Goal: Contribute content: Contribute content

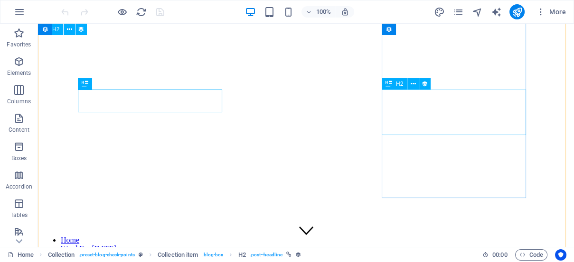
scroll to position [358, 0]
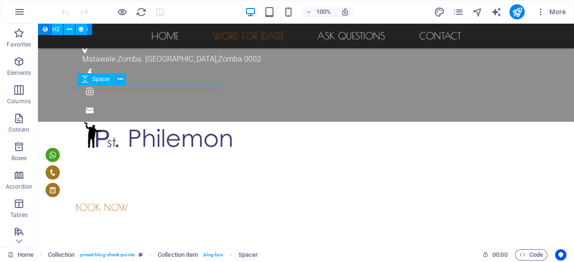
select select "px"
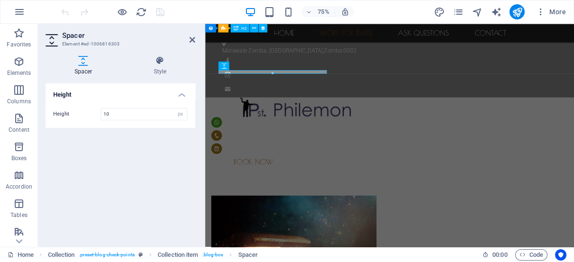
scroll to position [425, 0]
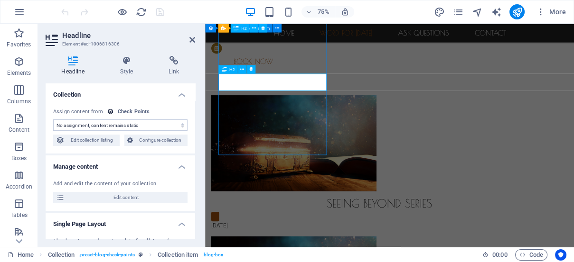
scroll to position [358, 0]
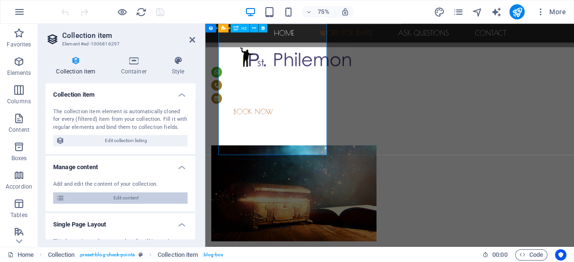
click at [134, 198] on span "Edit content" at bounding box center [125, 198] width 117 height 11
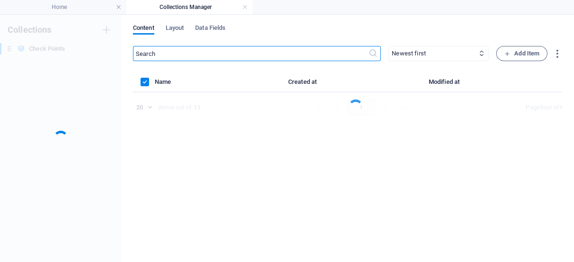
scroll to position [0, 0]
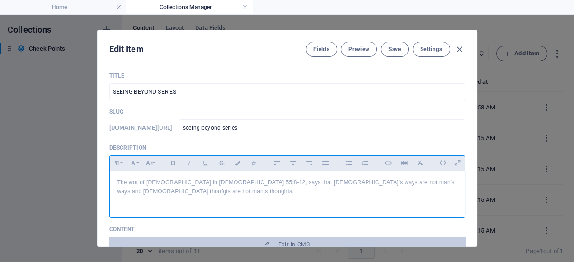
click at [426, 183] on p "The wor of [DEMOGRAPHIC_DATA] in [DEMOGRAPHIC_DATA] 55:8-12, says that [DEMOGRA…" at bounding box center [287, 192] width 340 height 28
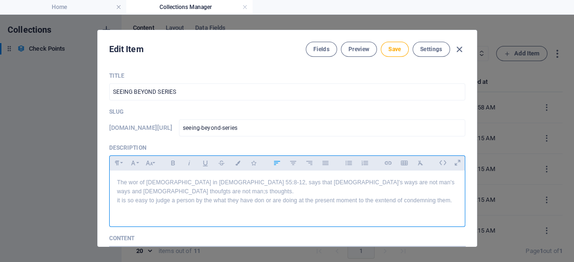
drag, startPoint x: 114, startPoint y: 192, endPoint x: 459, endPoint y: 193, distance: 344.1
click at [459, 193] on div "The wor of [DEMOGRAPHIC_DATA] in [DEMOGRAPHIC_DATA] 55:8-12, says that [DEMOGRA…" at bounding box center [287, 197] width 355 height 52
click at [112, 193] on div "The wor of [DEMOGRAPHIC_DATA] in [DEMOGRAPHIC_DATA] 55:8-12, says that [DEMOGRA…" at bounding box center [287, 197] width 355 height 52
click at [452, 194] on p "The wor of [DEMOGRAPHIC_DATA] in [DEMOGRAPHIC_DATA] 55:8-12, says that [DEMOGRA…" at bounding box center [287, 196] width 340 height 37
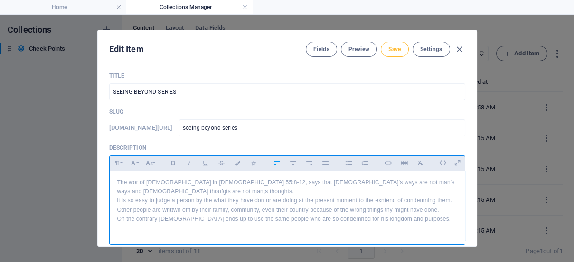
click at [391, 50] on span "Save" at bounding box center [394, 50] width 12 height 8
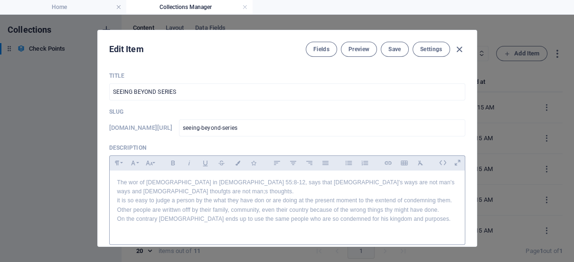
click at [467, 234] on div "Title SEEING BEYOND SERIES ​ Slug [DOMAIN_NAME][URL] seeing-beyond-series ​ Des…" at bounding box center [287, 156] width 379 height 182
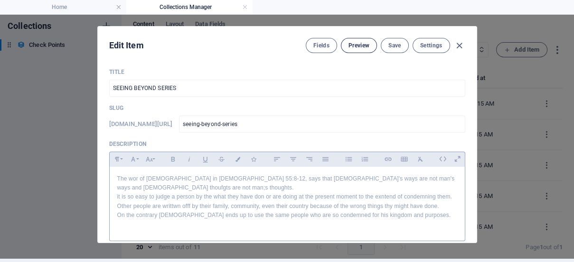
click at [353, 47] on span "Preview" at bounding box center [358, 46] width 21 height 8
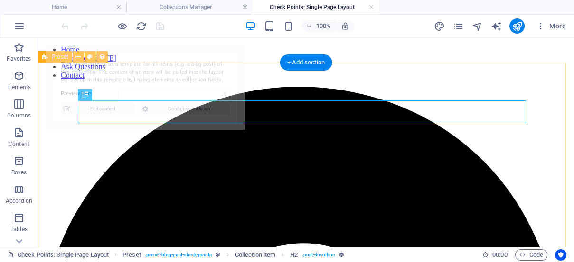
scroll to position [0, 0]
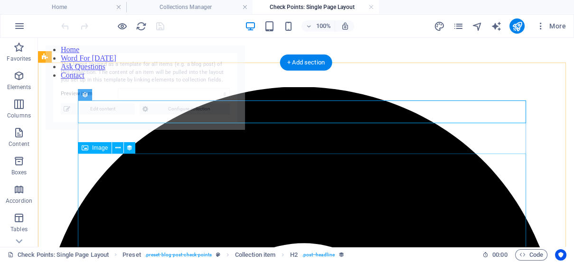
select select "68df6d54603061a2cd0e5186"
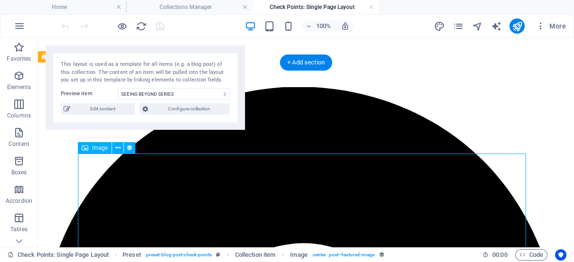
select select "image"
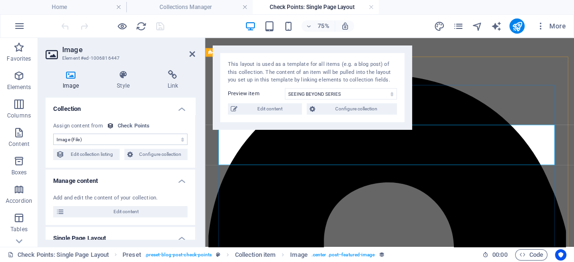
click at [349, 114] on span "Configure collection" at bounding box center [356, 108] width 76 height 11
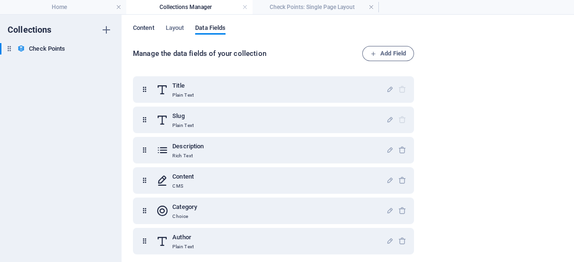
click at [141, 27] on span "Content" at bounding box center [143, 28] width 21 height 13
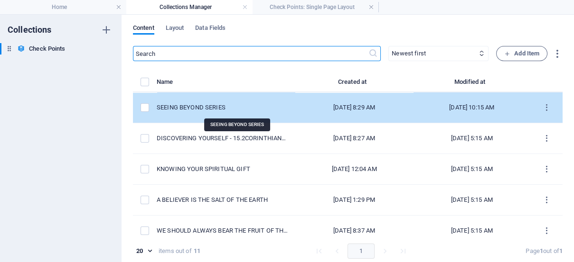
click at [223, 103] on div "SEEING BEYOND SERIES" at bounding box center [222, 107] width 131 height 9
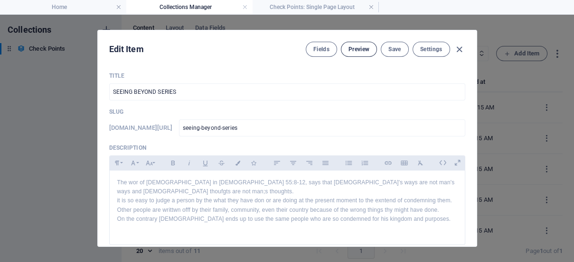
click at [355, 49] on span "Preview" at bounding box center [358, 50] width 21 height 8
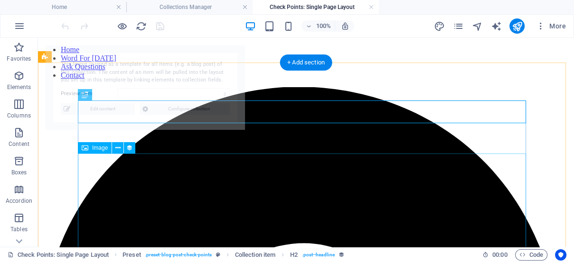
select select "68df6d54603061a2cd0e5186"
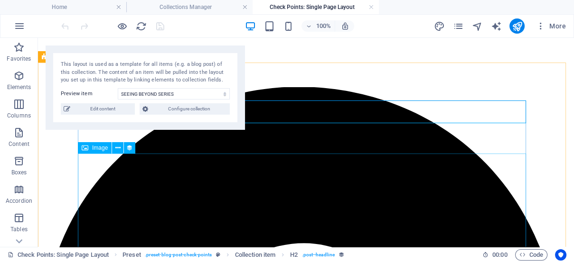
click at [97, 149] on span "Image" at bounding box center [100, 148] width 16 height 6
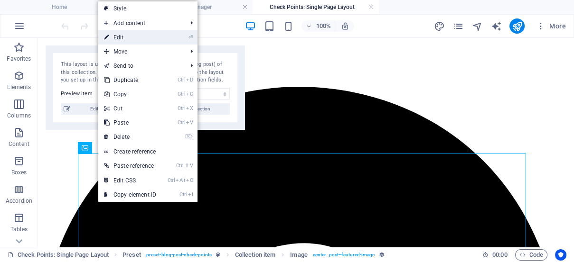
click at [125, 35] on link "⏎ Edit" at bounding box center [130, 37] width 64 height 14
select select "image"
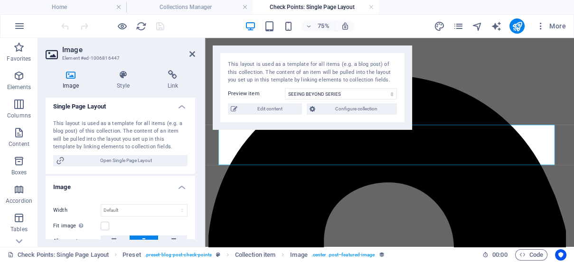
scroll to position [163, 0]
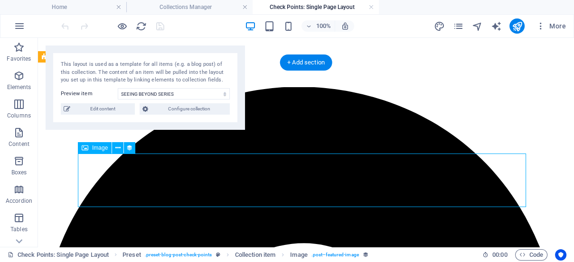
select select "image"
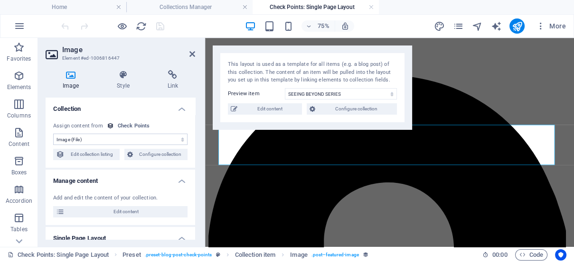
click at [70, 69] on div "Image Style Link Collection No assignment, content remains static Created at (D…" at bounding box center [120, 155] width 165 height 185
click at [71, 75] on icon at bounding box center [71, 74] width 50 height 9
click at [345, 111] on span "Configure collection" at bounding box center [356, 108] width 76 height 11
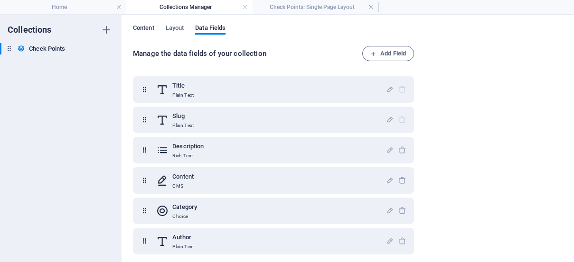
click at [148, 26] on span "Content" at bounding box center [143, 28] width 21 height 13
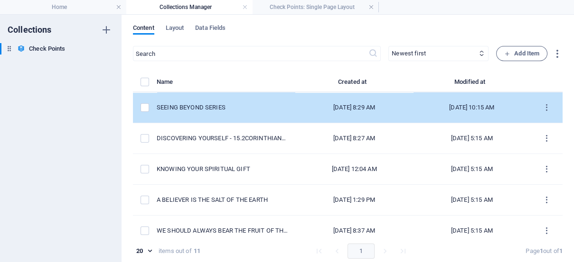
click at [229, 115] on td "SEEING BEYOND SERIES" at bounding box center [226, 108] width 139 height 31
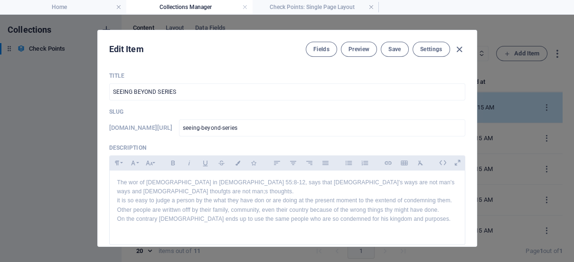
click at [229, 115] on p "Slug" at bounding box center [287, 112] width 356 height 8
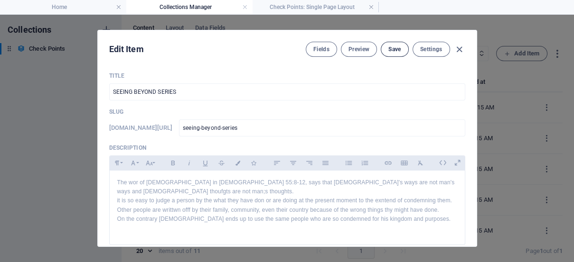
click at [390, 50] on span "Save" at bounding box center [394, 50] width 12 height 8
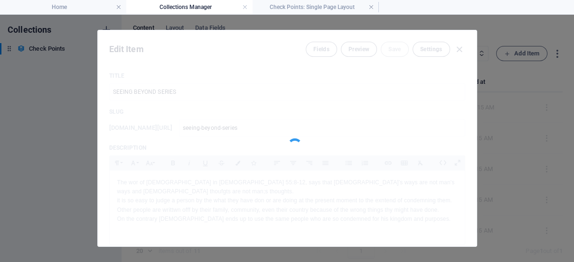
click at [459, 48] on div at bounding box center [287, 138] width 379 height 216
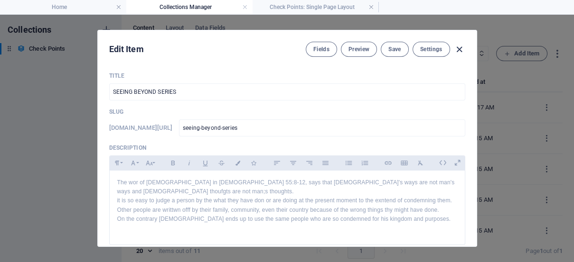
click at [456, 52] on icon "button" at bounding box center [459, 49] width 11 height 11
type input "seeing-beyond-series"
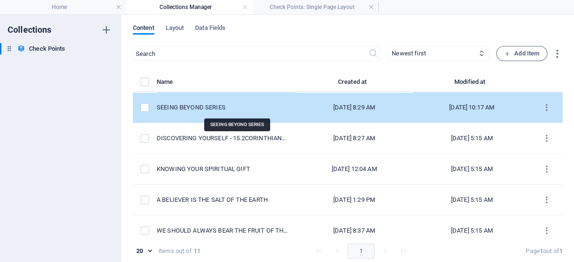
click at [227, 104] on div "SEEING BEYOND SERIES" at bounding box center [222, 107] width 131 height 9
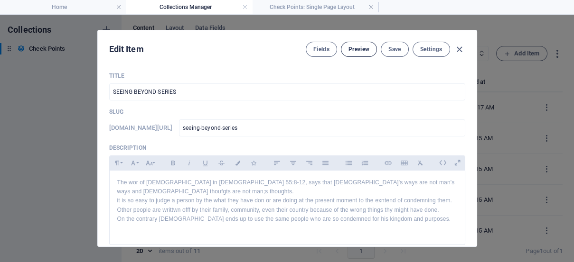
click at [365, 48] on span "Preview" at bounding box center [358, 50] width 21 height 8
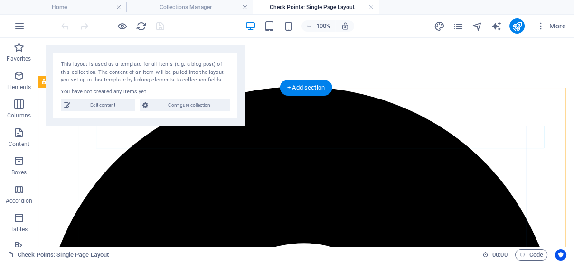
scroll to position [0, 0]
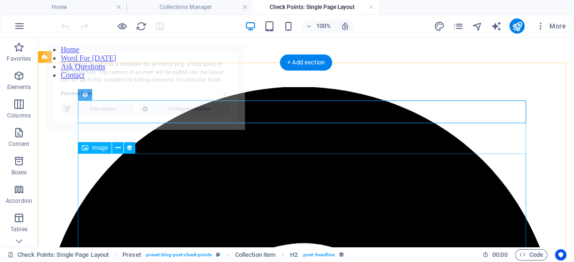
select select "68df6d54603061a2cd0e5186"
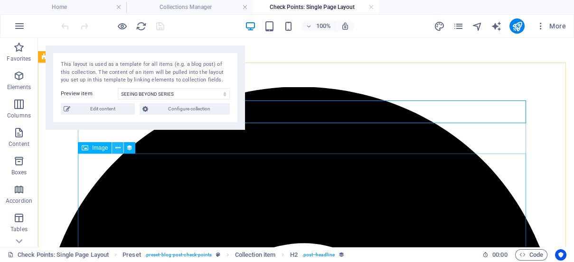
click at [115, 149] on icon at bounding box center [117, 148] width 5 height 10
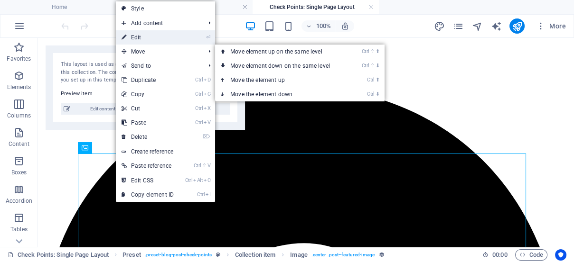
click at [152, 39] on link "⏎ Edit" at bounding box center [148, 37] width 64 height 14
select select "image"
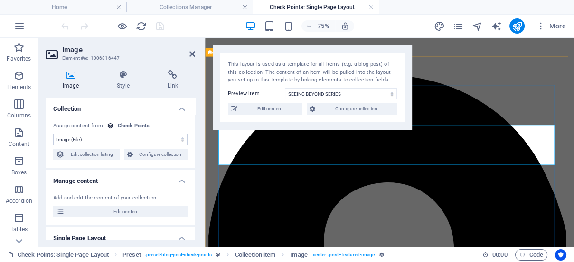
drag, startPoint x: 193, startPoint y: 116, endPoint x: 193, endPoint y: 134, distance: 17.6
click at [193, 134] on div "No assignment, content remains static Created at (Date) Updated at (Date) Title…" at bounding box center [121, 142] width 150 height 54
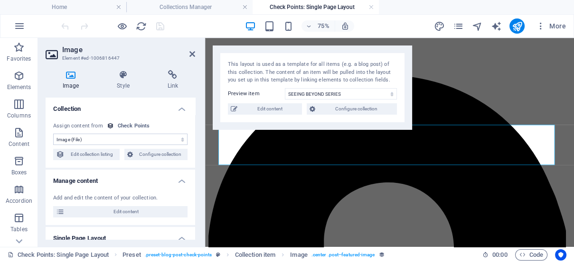
drag, startPoint x: 195, startPoint y: 134, endPoint x: 195, endPoint y: 149, distance: 15.2
click at [195, 149] on div "Image Style Link Collection No assignment, content remains static Created at (D…" at bounding box center [120, 155] width 165 height 185
click at [125, 86] on h4 "Style" at bounding box center [125, 80] width 50 height 20
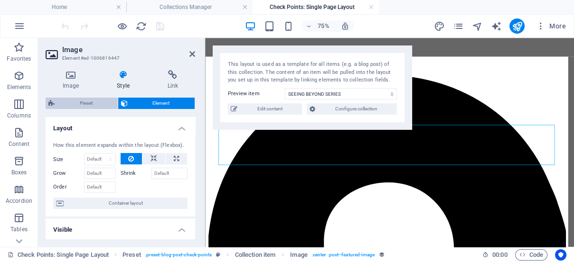
click at [87, 104] on span "Preset" at bounding box center [85, 103] width 57 height 11
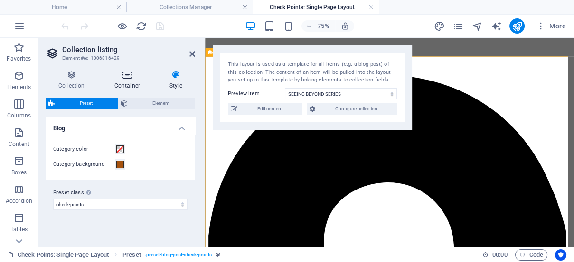
click at [129, 85] on h4 "Container" at bounding box center [129, 80] width 55 height 20
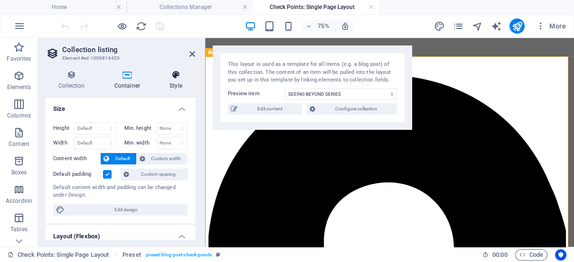
click at [169, 85] on h4 "Style" at bounding box center [176, 80] width 38 height 20
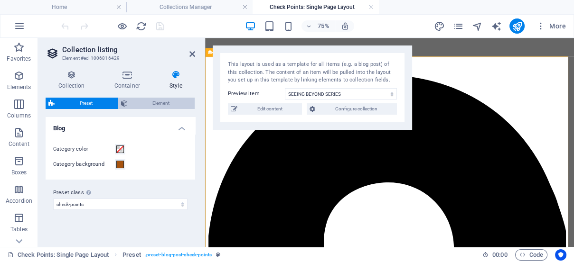
click at [166, 99] on span "Element" at bounding box center [162, 103] width 62 height 11
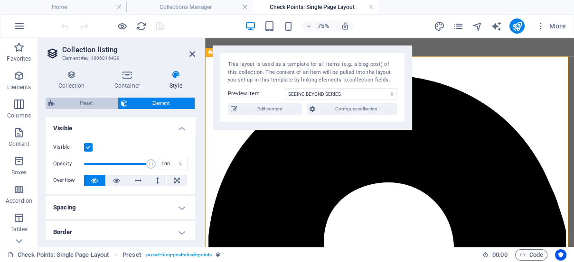
click at [90, 103] on span "Preset" at bounding box center [85, 103] width 57 height 11
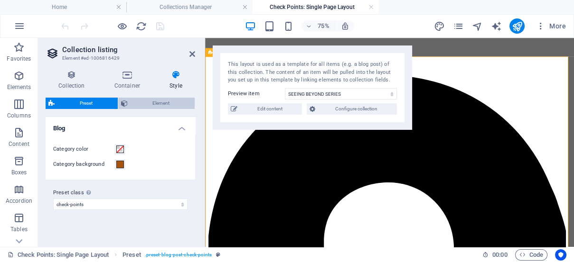
click at [170, 98] on span "Element" at bounding box center [162, 103] width 62 height 11
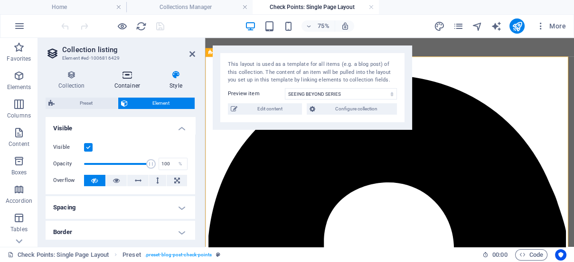
click at [123, 88] on h4 "Container" at bounding box center [129, 80] width 55 height 20
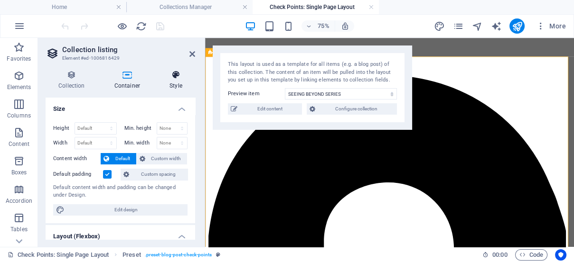
click at [175, 89] on h4 "Style" at bounding box center [176, 80] width 38 height 20
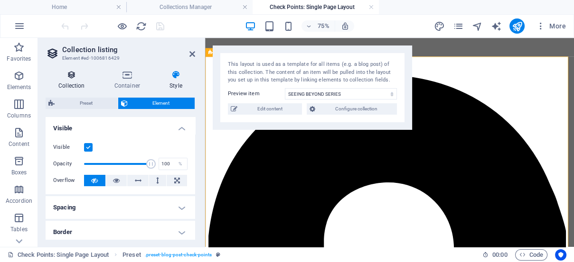
click at [79, 87] on div "Collection Container Style General Collection Check Points Sort by Created at (…" at bounding box center [121, 154] width 150 height 169
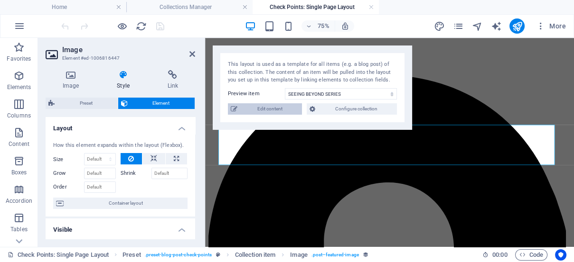
click at [276, 107] on span "Edit content" at bounding box center [269, 108] width 59 height 11
type input "seeing-beyond-series"
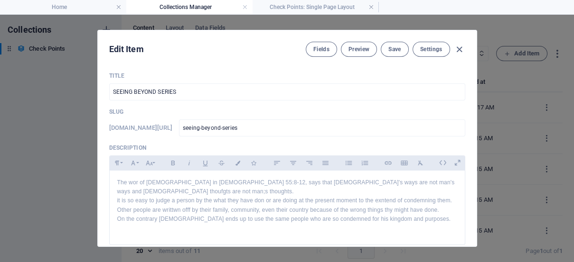
click at [118, 111] on p "Slug" at bounding box center [287, 112] width 356 height 8
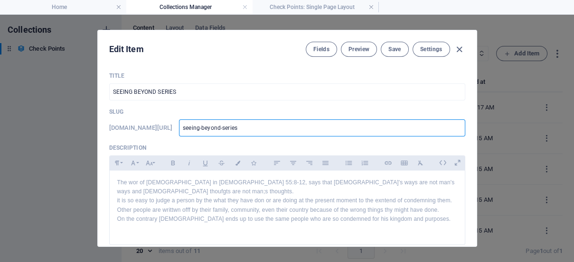
drag, startPoint x: 272, startPoint y: 129, endPoint x: 255, endPoint y: 130, distance: 17.1
click at [255, 130] on input "seeing-beyond-series" at bounding box center [322, 128] width 286 height 17
type input "seeing-beyond-"
type input "seeing-beyond"
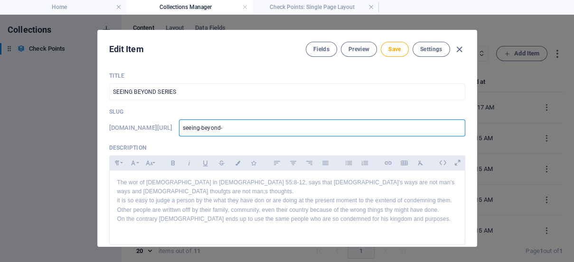
type input "seeing-beyond"
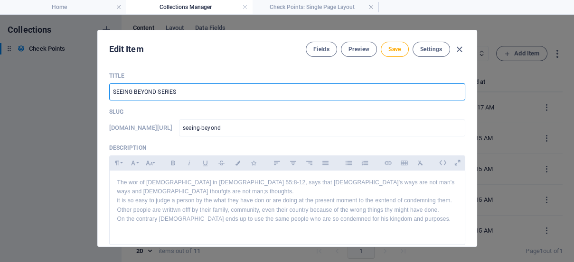
click at [205, 90] on input "SEEING BEYOND SERIES" at bounding box center [287, 92] width 356 height 17
type input "SEEING BEYOND W"
type input "seeing-beyond-w"
type input "SEEING BEYOND Wh"
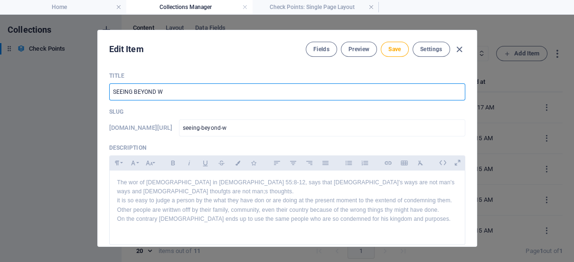
type input "seeing-beyond-wh"
type input "SEEING BEYOND Wha"
type input "seeing-beyond-wha"
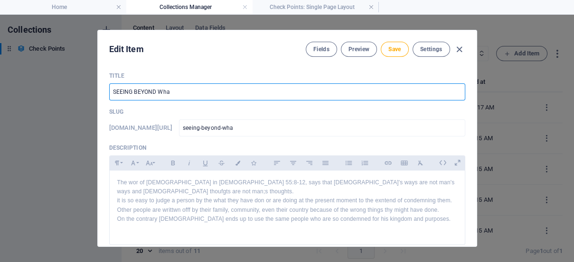
type input "SEEING BEYOND What"
type input "seeing-beyond-what"
type input "SEEING BEYOND Wha"
type input "seeing-beyond-wha"
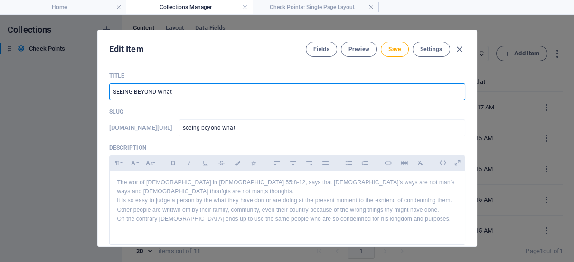
type input "seeing-beyond-wha"
type input "SEEING BEYOND Wh"
type input "seeing-beyond-wh"
type input "SEEING BEYOND W"
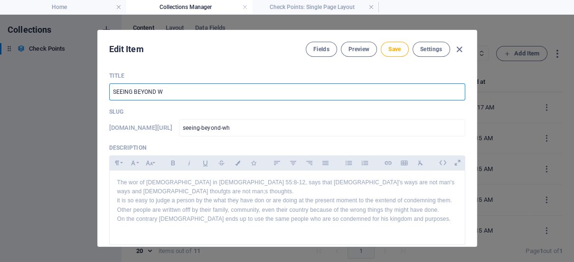
type input "seeing-beyond-w"
type input "SEEING BEYOND Wh"
type input "seeing-beyond-wh"
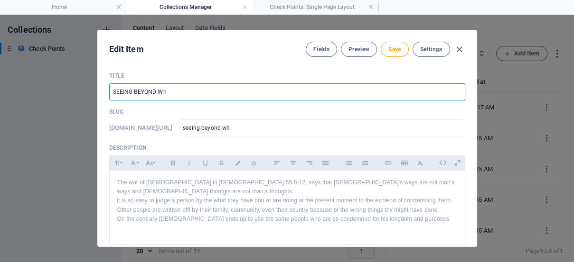
type input "SEEING BEYOND Wha"
type input "seeing-beyond-wha"
type input "SEEING BEYOND What"
type input "seeing-beyond-what"
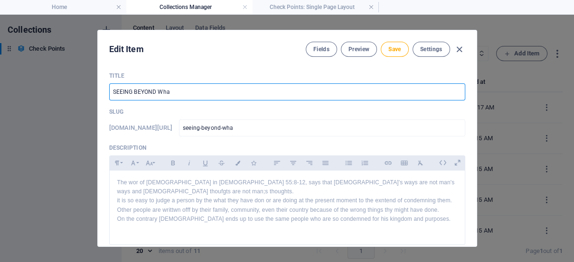
type input "seeing-beyond-what"
type input "SEEING BEYOND What i"
type input "seeing-beyond-what-i"
type input "SEEING BEYOND What is"
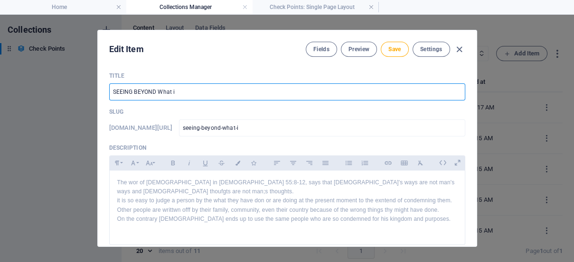
type input "seeing-beyond-what-is"
type input "SEEING BEYOND What i"
type input "seeing-beyond-what-i"
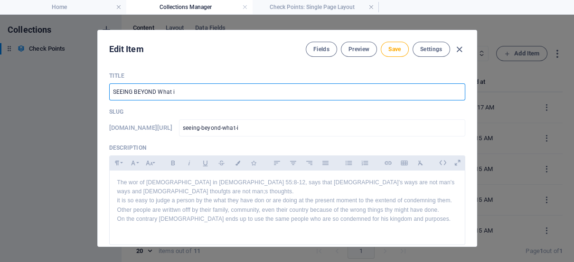
type input "SEEING BEYOND What"
type input "seeing-beyond-what"
type input "SEEING BEYOND Wha"
type input "seeing-beyond-wha"
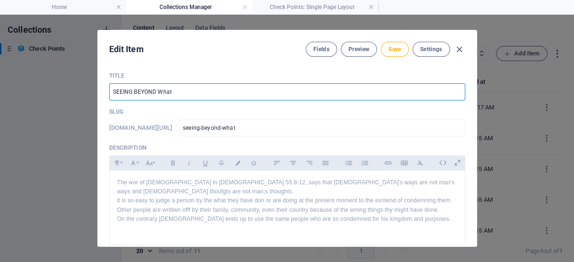
type input "seeing-beyond-wha"
type input "SEEING BEYOND Wh"
type input "seeing-beyond-wh"
type input "SEEING BEYOND W"
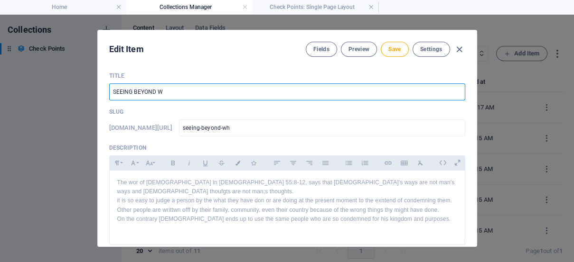
type input "seeing-beyond-w"
type input "SEEING BEYOND WH"
type input "seeing-beyond-wh"
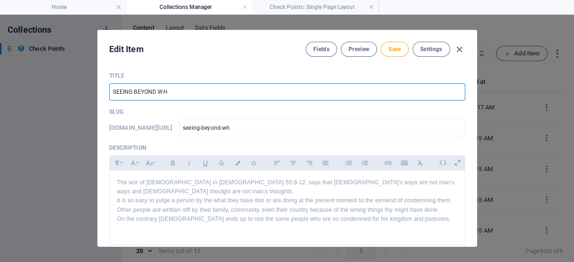
type input "SEEING BEYOND WHA"
type input "seeing-beyond-wha"
type input "SEEING BEYOND WHAT"
type input "seeing-beyond-what"
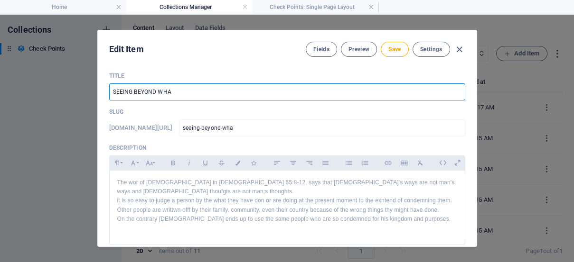
type input "seeing-beyond-what"
type input "SEEING BEYOND WHAT B"
type input "seeing-beyond-what-b"
type input "SEEING BEYOND WHAT BL"
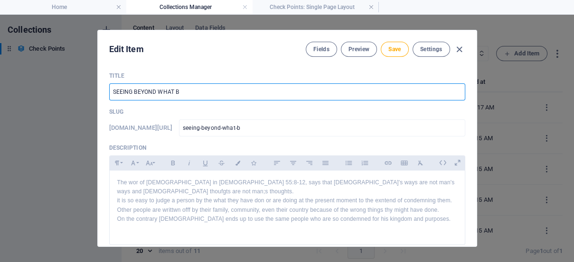
type input "seeing-beyond-what-bl"
type input "SEEING BEYOND WHAT BLO"
type input "seeing-beyond-what-blo"
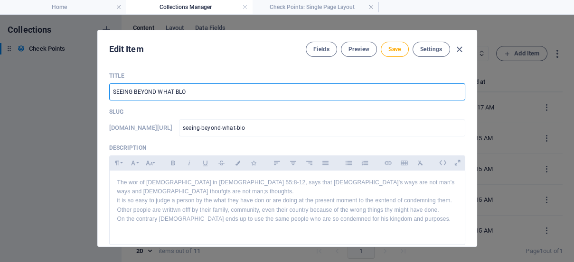
type input "SEEING BEYOND WHAT BLOC"
type input "seeing-beyond-what-bloc"
type input "SEEING BEYOND WHAT BLOCK"
type input "seeing-beyond-what-block"
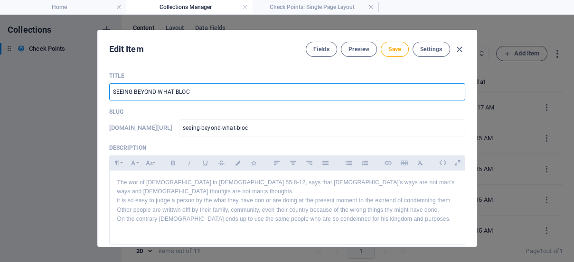
type input "seeing-beyond-what-block"
type input "SEEING BEYOND WHAT BLOCK Y"
type input "seeing-beyond-what-block-y"
type input "SEEING BEYOND WHAT BLOCK YO"
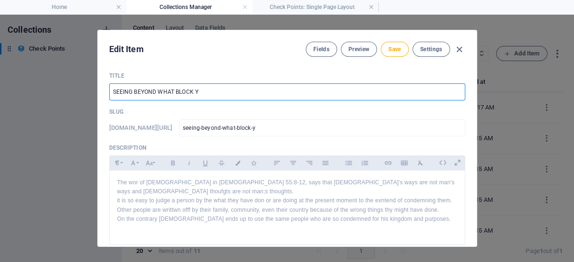
type input "seeing-beyond-what-block-yo"
type input "SEEING BEYOND WHAT BLOCK YOU"
type input "seeing-beyond-what-block-you"
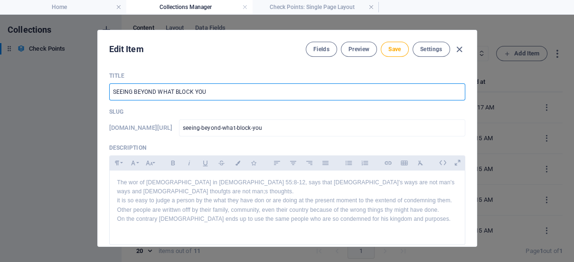
type input "SEEING BEYOND WHAT BLOCK YOUR"
type input "seeing-beyond-what-block-your"
type input "SEEING BEYOND WHAT BLOCK YOUR V"
type input "seeing-beyond-what-block-your-v"
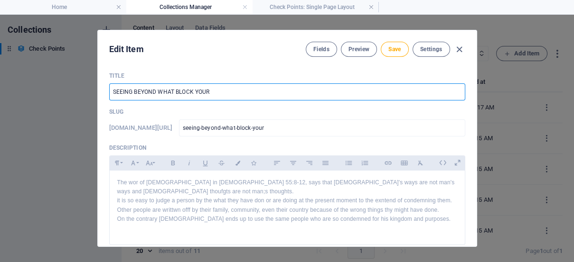
type input "seeing-beyond-what-block-your-v"
type input "SEEING BEYOND WHAT BLOCK YOUR VI"
type input "seeing-beyond-what-block-your-vi"
type input "SEEING BEYOND WHAT BLOCK YOUR VIS"
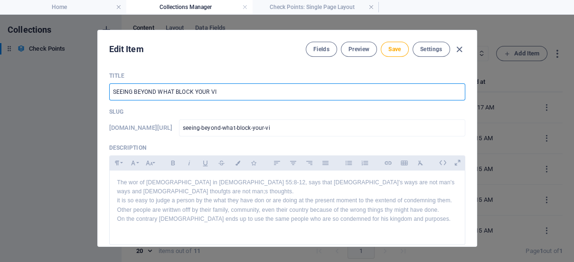
type input "seeing-beyond-what-block-your-vis"
type input "SEEING BEYOND WHAT BLOCK YOUR VISI"
type input "seeing-beyond-what-block-your-visi"
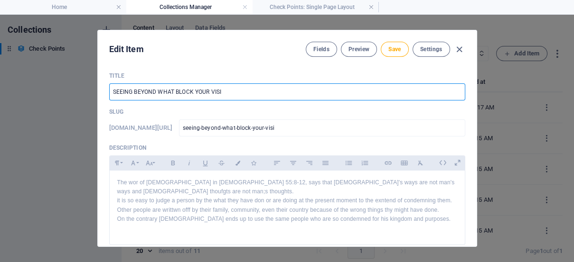
type input "SEEING BEYOND WHAT BLOCK YOUR VISIO"
type input "seeing-beyond-what-block-your-visio"
type input "SEEING BEYOND WHAT BLOCK YOUR VISION"
type input "seeing-beyond-what-block-your-vision"
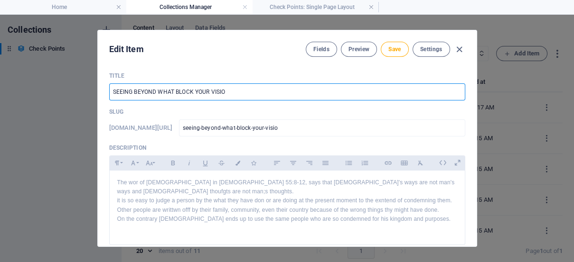
type input "seeing-beyond-what-block-your-vision"
drag, startPoint x: 191, startPoint y: 92, endPoint x: 175, endPoint y: 96, distance: 17.0
click at [175, 96] on input "SEEING BEYOND WHAT BLOCK YOUR VISION" at bounding box center [287, 92] width 356 height 17
click at [180, 92] on input "SEEING BEYOND WHAT BLOCK YOUR VISION" at bounding box center [287, 92] width 356 height 17
drag, startPoint x: 193, startPoint y: 92, endPoint x: 174, endPoint y: 92, distance: 18.5
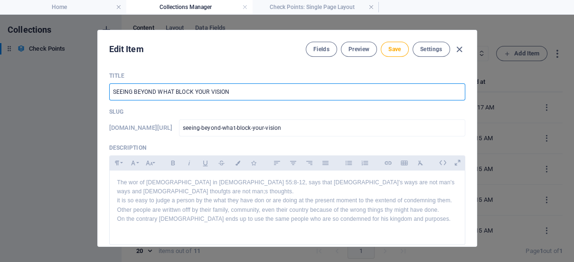
click at [174, 92] on input "SEEING BEYOND WHAT BLOCK YOUR VISION" at bounding box center [287, 92] width 356 height 17
type input "SEEING BEYOND WHAT YOUR VISION"
type input "seeing-beyond-what-your-vision"
type input "SEEING BEYOND WHA YOUR VISION"
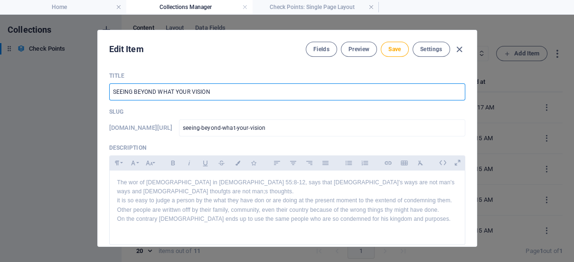
type input "seeing-beyond-wha-your-vision"
type input "SEEING BEYOND WH YOUR VISION"
type input "seeing-beyond-wh-your-vision"
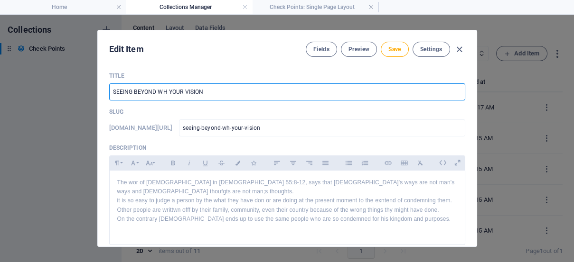
type input "SEEING BEYOND W YOUR VISION"
type input "seeing-beyond-w-your-vision"
type input "SEEING BEYOND YOUR VISION"
type input "seeing-beyond-your-vision"
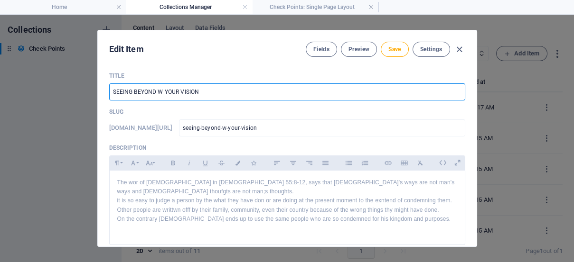
type input "seeing-beyond-your-vision"
type input "SEEING BEYOND OUR VISION"
type input "seeing-beyond-our-vision"
type input "SEEING BEYOND UR VISION"
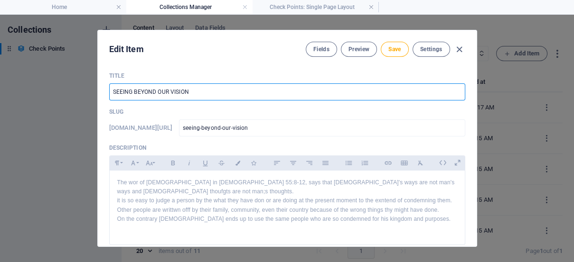
type input "seeing-beyond-ur-vision"
type input "SEEING BEYOND R VISION"
type input "seeing-beyond-r-vision"
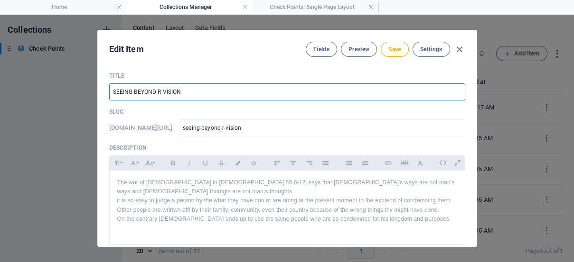
type input "SEEING BEYOND VISION"
type input "seeing-beyond-vision"
type input "SEEING BEYOND ISION"
type input "seeing-beyond-ision"
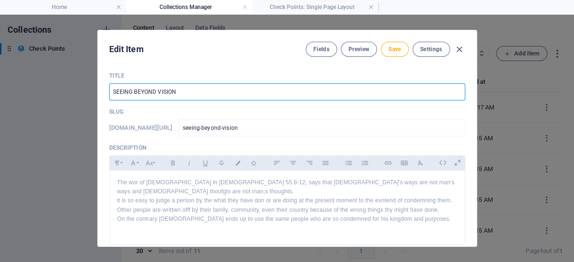
type input "seeing-beyond-ision"
type input "SEEING BEYOND [GEOGRAPHIC_DATA]"
type input "seeing-beyond-[GEOGRAPHIC_DATA]"
type input "SEEING BEYOND ION"
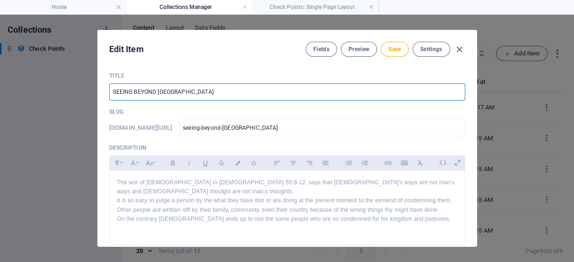
type input "seeing-beyond-ion"
type input "SEEING BEYOND ON"
type input "seeing-beyond-on"
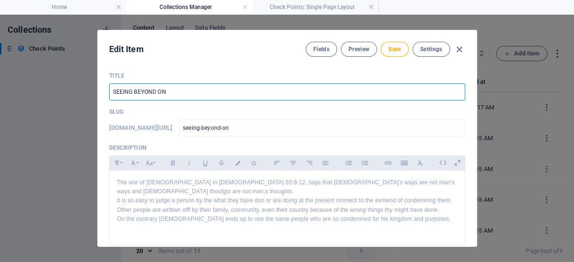
type input "SEEING BEYOND N"
type input "seeing-beyond-n"
type input "SEEING BEYOND"
type input "seeing-beyond"
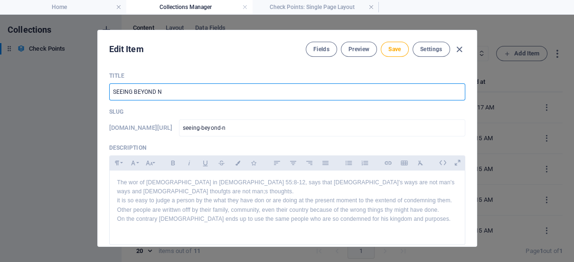
type input "seeing-beyond"
type input "SEEING BEYOND S"
type input "seeing-beyond-s"
type input "SEEING BEYOND SI"
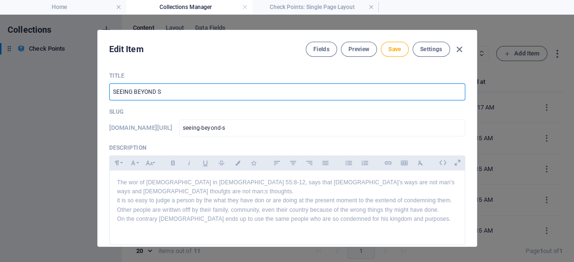
type input "seeing-beyond-si"
type input "SEEING BEYOND SIN"
type input "seeing-beyond-sin"
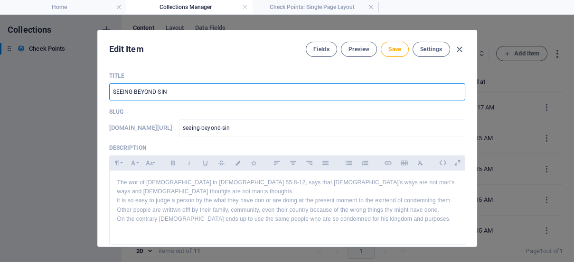
type input "SEEING BEYOND SINN"
type input "seeing-beyond-sinn"
type input "SEEING BEYOND SINNE"
type input "seeing-beyond-sinne"
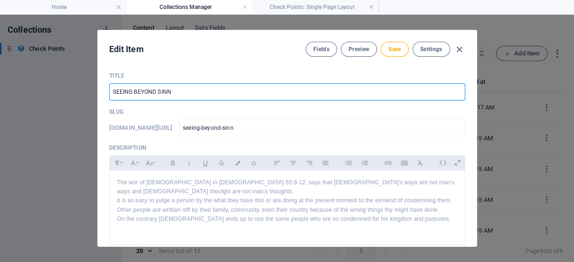
type input "seeing-beyond-sinne"
type input "SEEING BEYOND SINNER"
type input "seeing-beyond-sinner"
drag, startPoint x: 181, startPoint y: 93, endPoint x: 158, endPoint y: 93, distance: 23.3
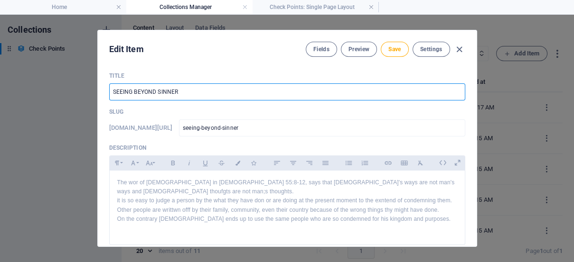
click at [158, 93] on input "SEEING BEYOND SINNER" at bounding box center [287, 92] width 356 height 17
type input "SEEING BEYOND T"
type input "seeing-beyond-t"
type input "SEEING BEYOND TH"
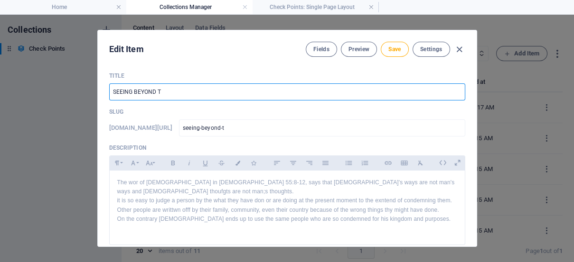
type input "seeing-beyond-th"
type input "SEEING BEYOND THE"
type input "seeing-beyond-the"
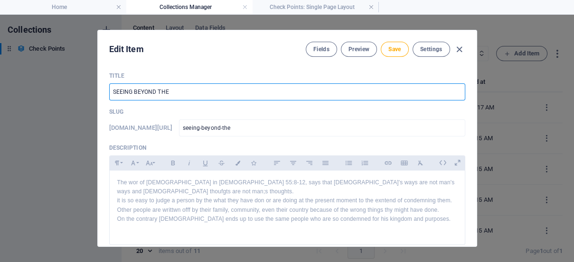
type input "SEEING BEYOND THE S"
type input "seeing-beyond-the-s"
type input "SEEING BEYOND THE ST"
type input "seeing-beyond-the-st"
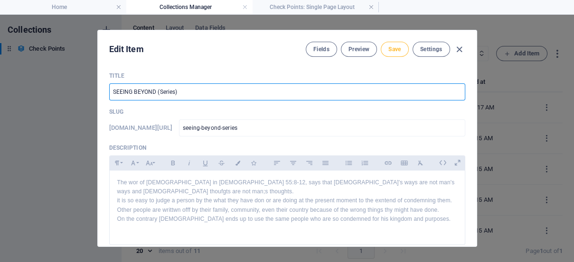
click at [395, 47] on span "Save" at bounding box center [394, 50] width 12 height 8
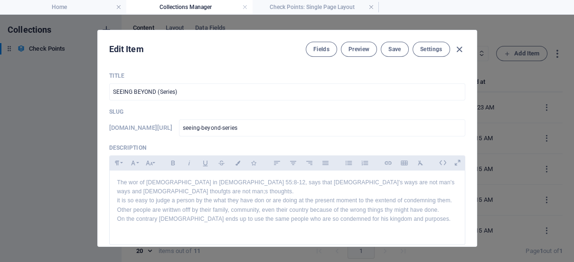
click at [459, 49] on icon "button" at bounding box center [459, 49] width 11 height 11
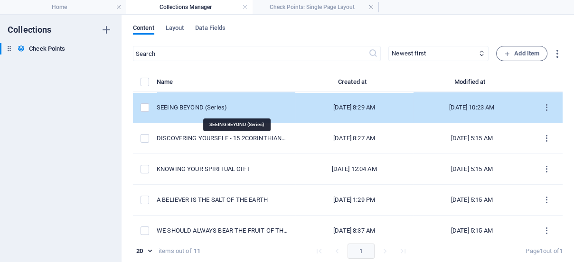
click at [230, 105] on div "SEEING BEYOND (Series)" at bounding box center [222, 107] width 131 height 9
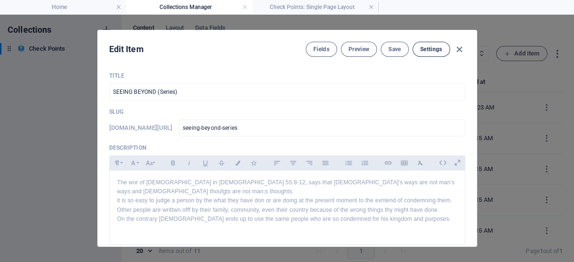
click at [429, 52] on span "Settings" at bounding box center [431, 50] width 22 height 8
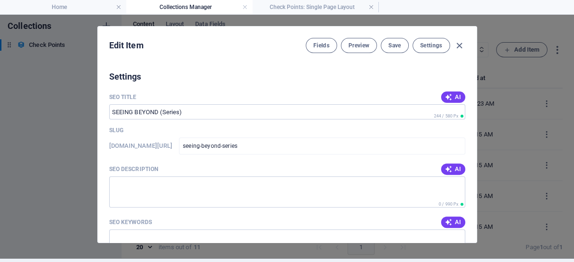
scroll to position [591, 0]
click at [445, 126] on div "Slug" at bounding box center [287, 129] width 356 height 14
click at [459, 43] on icon "button" at bounding box center [459, 45] width 11 height 11
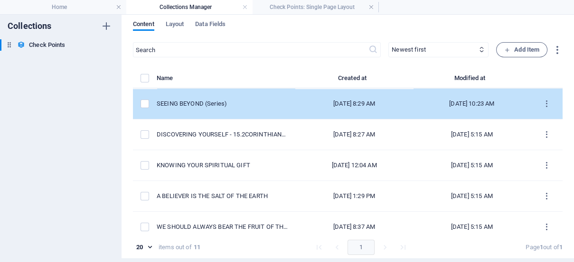
click at [234, 97] on td "SEEING BEYOND (Series)" at bounding box center [226, 104] width 139 height 31
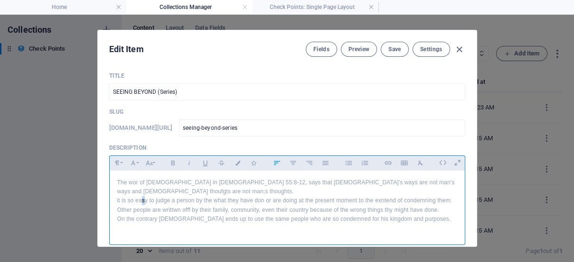
drag, startPoint x: 153, startPoint y: 193, endPoint x: 143, endPoint y: 195, distance: 10.1
click at [143, 195] on p "The wor of [DEMOGRAPHIC_DATA] in [DEMOGRAPHIC_DATA] 55:8-12, says that [DEMOGRA…" at bounding box center [287, 205] width 340 height 55
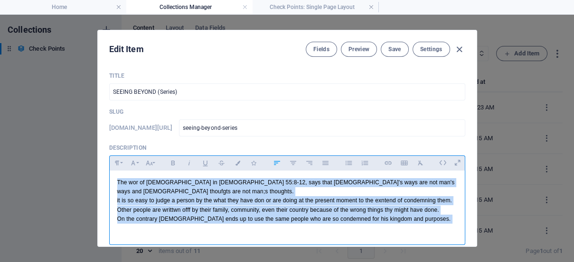
copy p "The wor of [DEMOGRAPHIC_DATA] in [DEMOGRAPHIC_DATA] 55:8-12, says that [DEMOGRA…"
click at [187, 198] on p "The wor of [DEMOGRAPHIC_DATA] in [DEMOGRAPHIC_DATA] 55:8-12, says that [DEMOGRA…" at bounding box center [287, 205] width 340 height 55
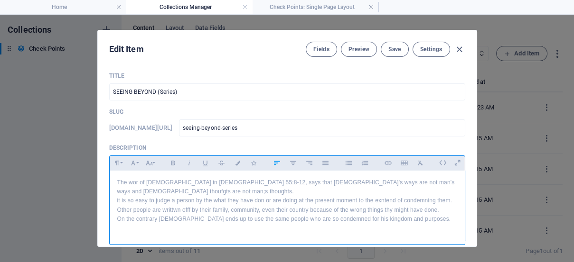
click at [187, 198] on p "The wor of [DEMOGRAPHIC_DATA] in [DEMOGRAPHIC_DATA] 55:8-12, says that [DEMOGRA…" at bounding box center [287, 205] width 340 height 55
click at [172, 198] on p "The wor of [DEMOGRAPHIC_DATA] in [DEMOGRAPHIC_DATA] 55:8-12, says that [DEMOGRA…" at bounding box center [287, 205] width 340 height 55
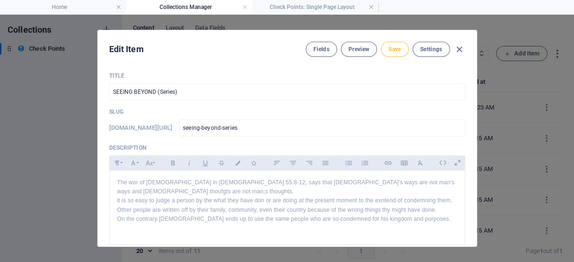
click at [397, 46] on span "Save" at bounding box center [394, 50] width 12 height 8
click at [433, 47] on span "Settings" at bounding box center [431, 50] width 22 height 8
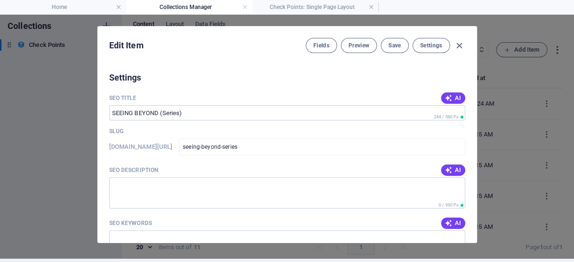
scroll to position [591, 0]
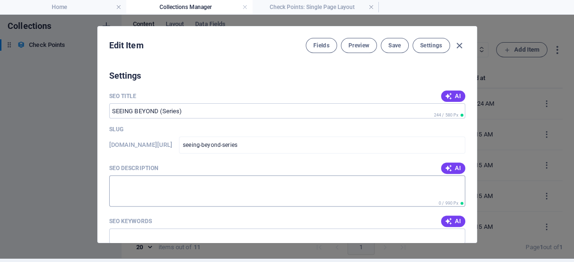
click at [167, 188] on textarea "SEO Description" at bounding box center [287, 191] width 356 height 31
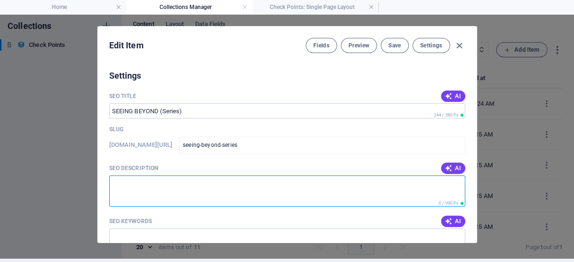
paste textarea "The wor of [DEMOGRAPHIC_DATA] in [DEMOGRAPHIC_DATA] 55:8-12, says that [DEMOGRA…"
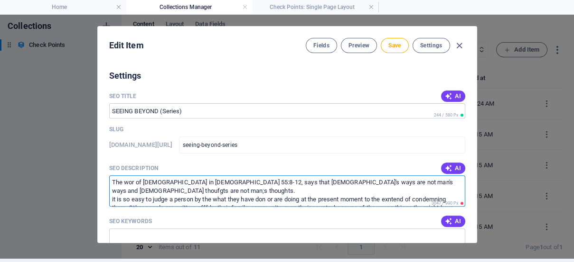
scroll to position [22, 0]
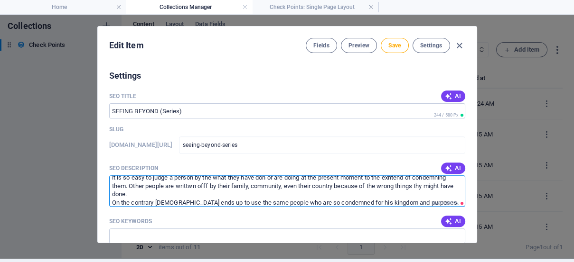
click at [170, 176] on textarea "The wor of [DEMOGRAPHIC_DATA] in [DEMOGRAPHIC_DATA] 55:8-12, says that [DEMOGRA…" at bounding box center [287, 191] width 356 height 31
click at [190, 176] on textarea "The wor of [DEMOGRAPHIC_DATA] in [DEMOGRAPHIC_DATA] 55:8-12, says that [DEMOGRA…" at bounding box center [287, 191] width 356 height 31
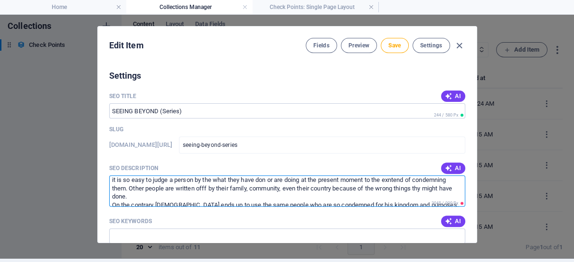
click at [206, 176] on textarea "The wor of [DEMOGRAPHIC_DATA] in [DEMOGRAPHIC_DATA] 55:8-12, says that [DEMOGRA…" at bounding box center [287, 191] width 356 height 31
click at [137, 230] on input "SEO Keywords" at bounding box center [287, 236] width 356 height 15
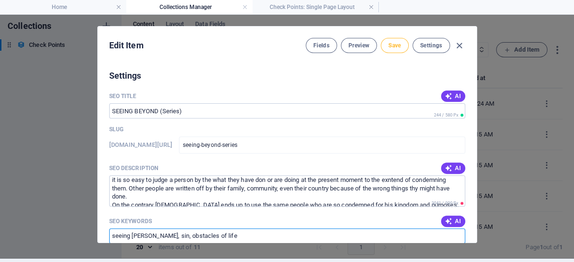
click at [394, 46] on span "Save" at bounding box center [394, 46] width 12 height 8
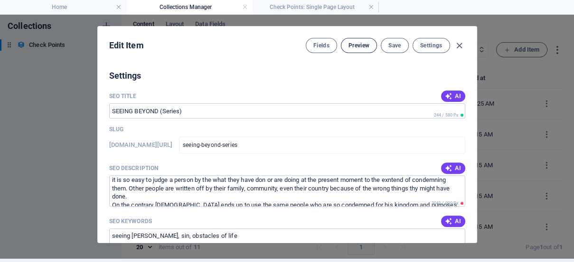
click at [355, 42] on span "Preview" at bounding box center [358, 46] width 21 height 8
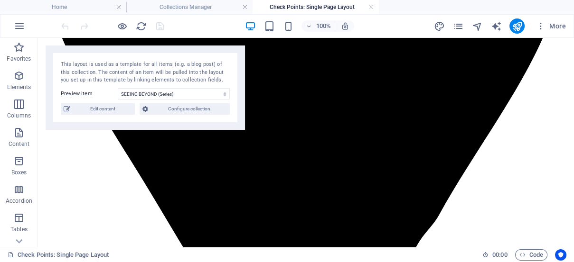
scroll to position [399, 0]
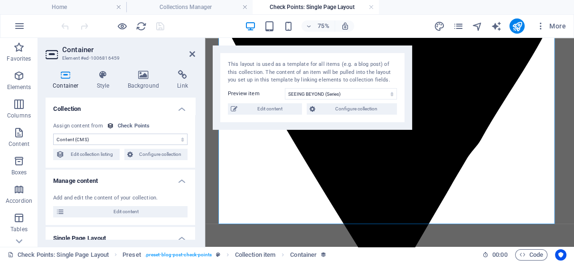
drag, startPoint x: 102, startPoint y: 155, endPoint x: 118, endPoint y: 172, distance: 23.5
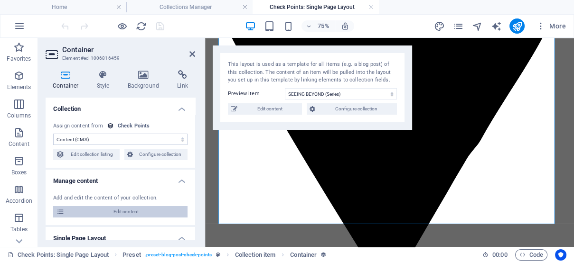
click at [125, 210] on span "Edit content" at bounding box center [125, 211] width 117 height 11
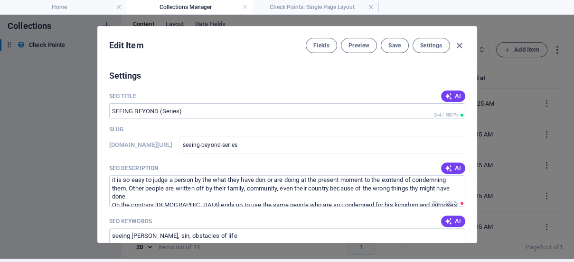
scroll to position [0, 0]
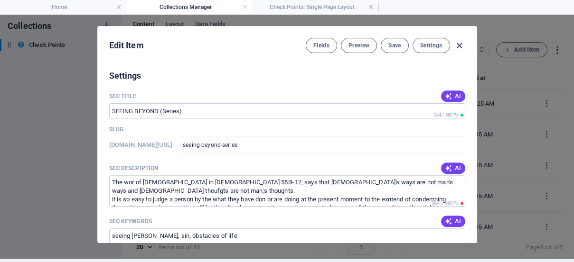
click at [456, 45] on icon "button" at bounding box center [459, 45] width 11 height 11
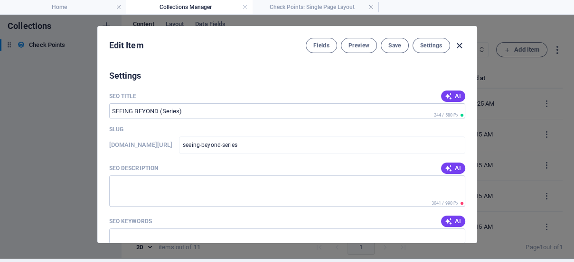
scroll to position [534, 0]
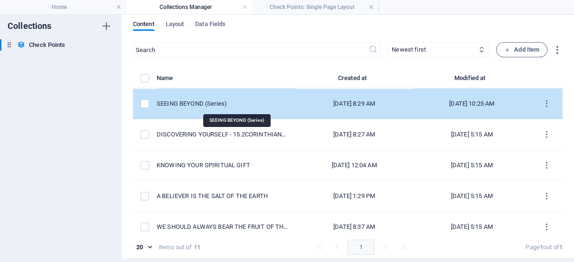
click at [220, 103] on div "SEEING BEYOND (Series)" at bounding box center [222, 104] width 131 height 9
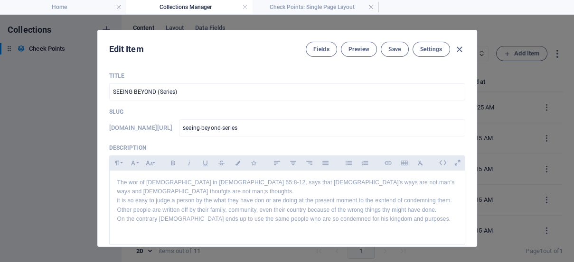
drag, startPoint x: 473, startPoint y: 88, endPoint x: 473, endPoint y: 106, distance: 18.0
click at [473, 106] on div "Title SEEING BEYOND (Series) ​ Slug [DOMAIN_NAME][URL] seeing-beyond-series ​ D…" at bounding box center [287, 156] width 379 height 182
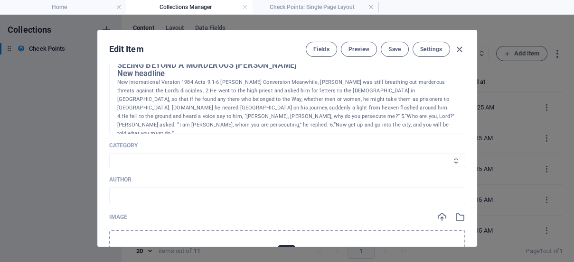
scroll to position [228, 0]
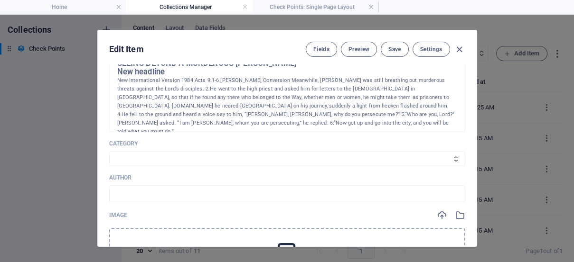
click at [127, 151] on select "Category 1 Category 2 Chechpoints" at bounding box center [287, 158] width 356 height 15
click at [109, 151] on select "Category 1 Category 2 Chechpoints" at bounding box center [287, 158] width 356 height 15
click at [145, 152] on select "Category 1 Category 2 Chechpoints" at bounding box center [287, 158] width 356 height 15
click at [155, 151] on select "Category 1 Category 2 Chechpoints" at bounding box center [287, 158] width 356 height 15
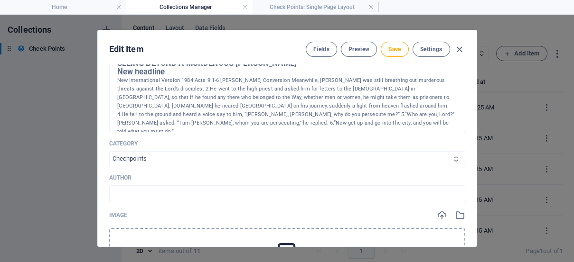
click at [163, 151] on select "Category 1 Category 2 Chechpoints" at bounding box center [287, 158] width 356 height 15
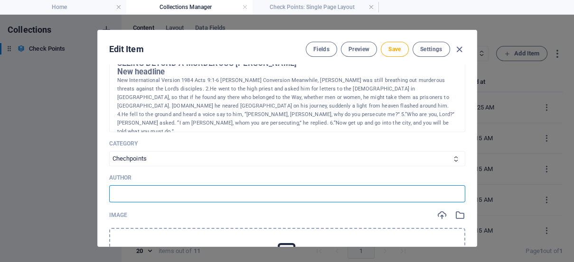
click at [166, 186] on input "text" at bounding box center [287, 194] width 356 height 17
click at [142, 151] on select "Category 1 Category 2 Chechpoints" at bounding box center [287, 158] width 356 height 15
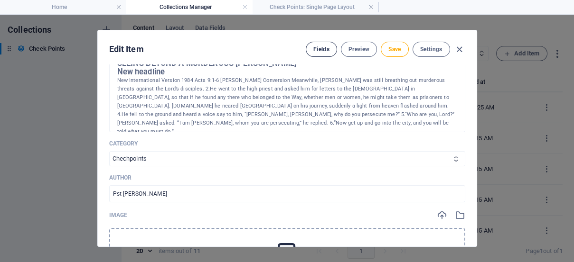
click at [312, 42] on button "Fields" at bounding box center [321, 49] width 31 height 15
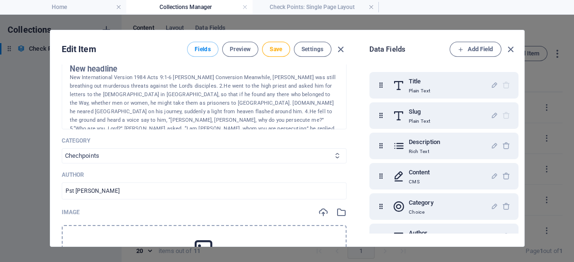
click at [103, 149] on select "Category 1 Category 2 Chechpoints" at bounding box center [204, 156] width 285 height 15
click at [417, 202] on h6 "Category" at bounding box center [421, 202] width 25 height 11
drag, startPoint x: 518, startPoint y: 120, endPoint x: 516, endPoint y: 129, distance: 9.1
click at [516, 129] on div "Title Plain Text Slug Plain Text Description Rich Text Content CMS Category Cho…" at bounding box center [445, 150] width 153 height 168
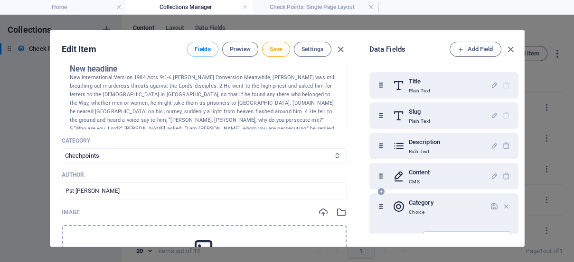
click at [448, 206] on div "Category Choice" at bounding box center [442, 206] width 98 height 19
click at [423, 209] on p "Choice" at bounding box center [421, 213] width 25 height 8
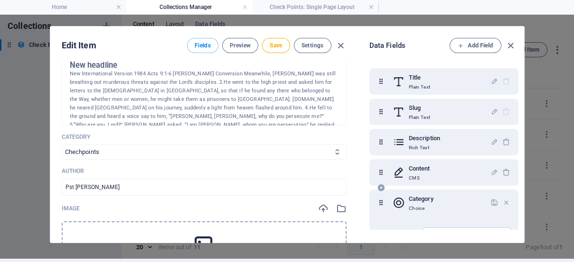
scroll to position [4, 0]
click at [198, 234] on icon at bounding box center [204, 246] width 24 height 24
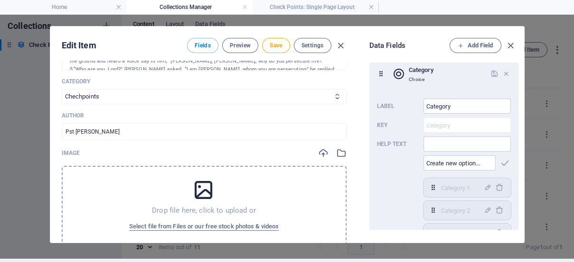
scroll to position [319, 0]
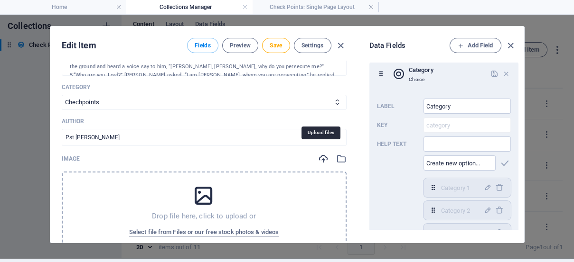
click at [319, 154] on icon "button" at bounding box center [323, 159] width 10 height 10
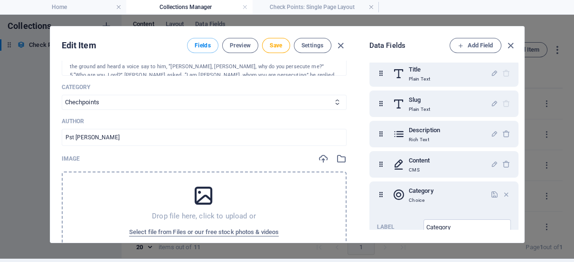
scroll to position [0, 0]
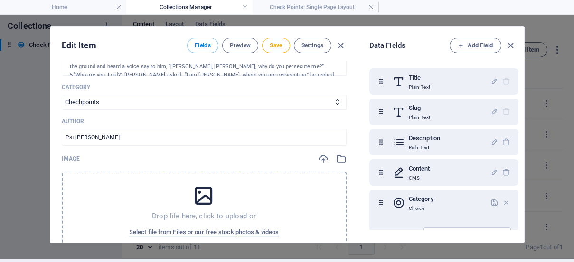
drag, startPoint x: 357, startPoint y: 130, endPoint x: 354, endPoint y: 140, distance: 10.1
click at [354, 140] on div "Edit Item Fields Preview Save Settings Title SEEING BEYOND (Series) ​ Slug [DOM…" at bounding box center [287, 135] width 474 height 216
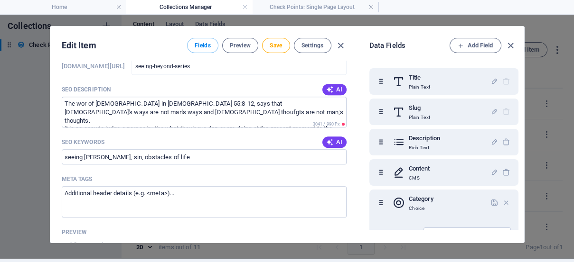
scroll to position [718, 0]
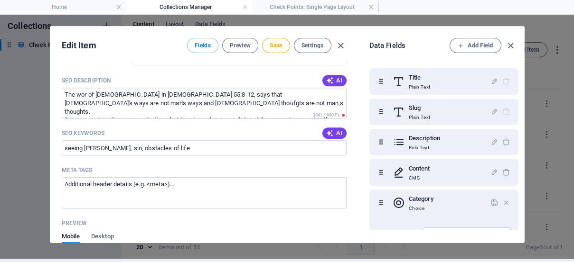
click at [247, 163] on div "Meta tags" at bounding box center [204, 170] width 285 height 14
click at [247, 178] on textarea "Meta tags ​" at bounding box center [204, 193] width 285 height 31
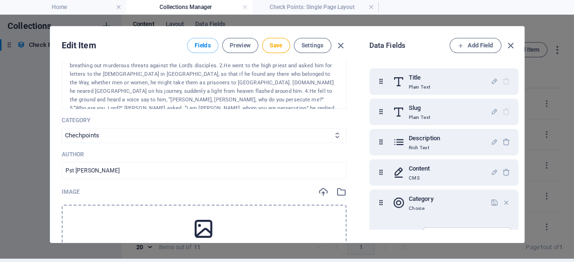
scroll to position [283, 0]
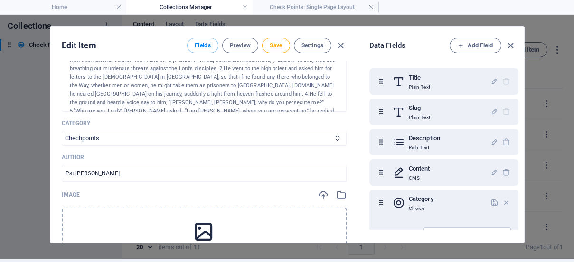
click at [133, 131] on select "Category 1 Category 2 Chechpoints" at bounding box center [204, 138] width 285 height 15
drag, startPoint x: 357, startPoint y: 120, endPoint x: 356, endPoint y: 106, distance: 13.8
click at [356, 106] on div "Edit Item Fields Preview Save Settings Title SEEING BEYOND (Series) ​ Slug [DOM…" at bounding box center [287, 135] width 474 height 216
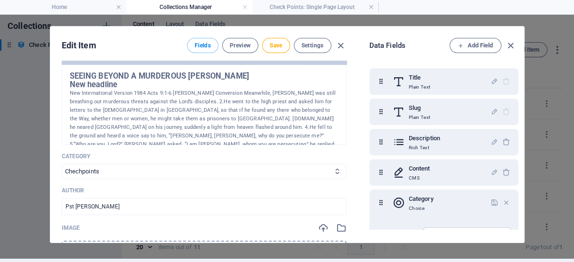
scroll to position [236, 0]
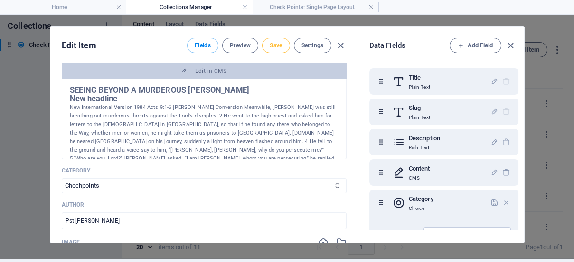
click at [274, 43] on span "Save" at bounding box center [276, 46] width 12 height 8
click at [505, 59] on div "Data Fields Add Field Title Plain Text Slug Plain Text Description Rich Text Co…" at bounding box center [442, 135] width 147 height 194
click at [510, 44] on icon "button" at bounding box center [510, 45] width 11 height 11
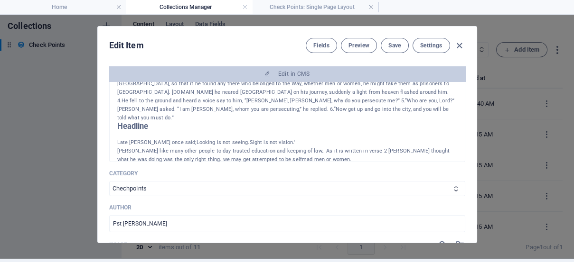
scroll to position [42, 0]
click at [154, 124] on h2 "Headline" at bounding box center [287, 128] width 340 height 9
click at [143, 124] on h2 "Headline" at bounding box center [287, 128] width 340 height 9
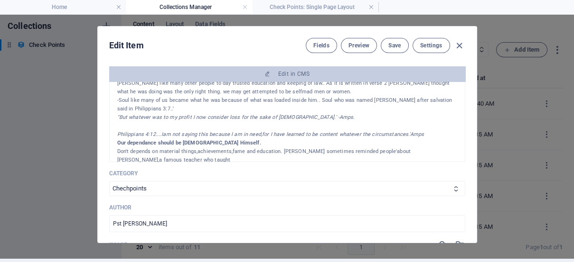
scroll to position [113, 0]
click at [460, 47] on icon "button" at bounding box center [459, 45] width 11 height 11
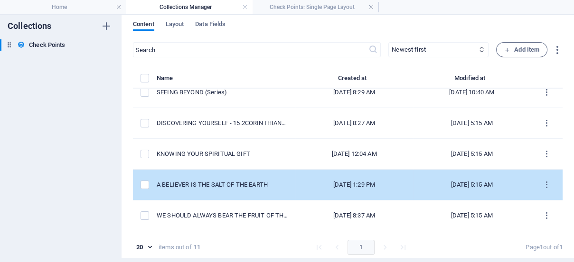
scroll to position [21, 0]
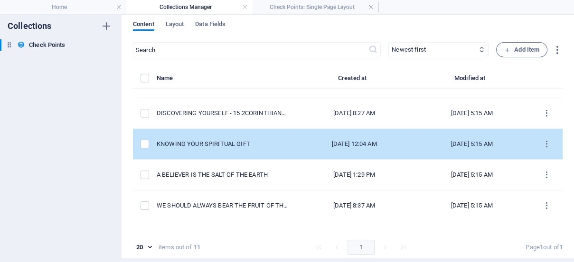
click at [420, 156] on td "[DATE] 5:15 AM" at bounding box center [472, 144] width 118 height 31
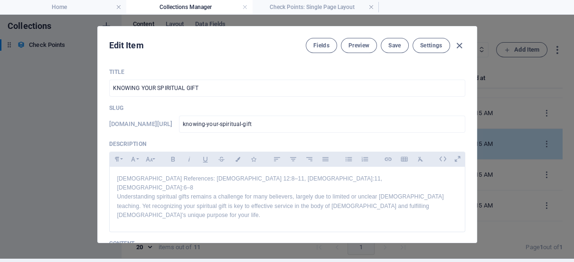
scroll to position [0, 0]
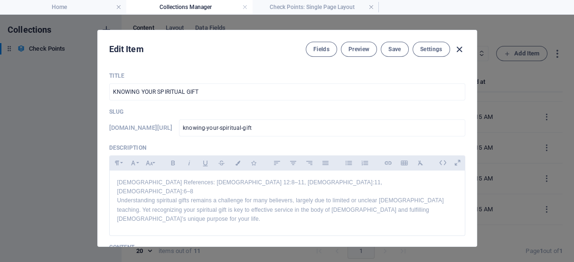
click at [458, 51] on icon "button" at bounding box center [459, 49] width 11 height 11
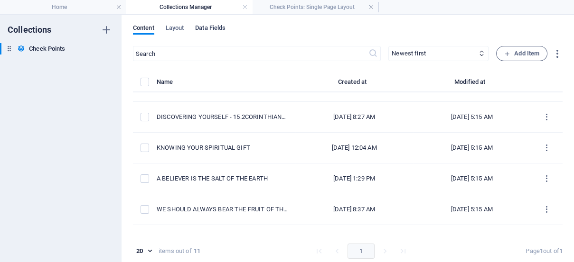
click at [200, 28] on span "Data Fields" at bounding box center [210, 28] width 30 height 13
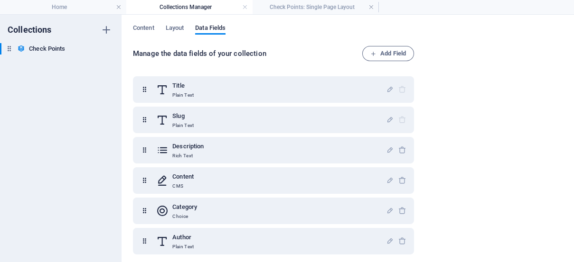
click at [186, 24] on div "Content Layout Data Fields" at bounding box center [348, 33] width 430 height 18
click at [184, 24] on span "Layout" at bounding box center [175, 28] width 19 height 13
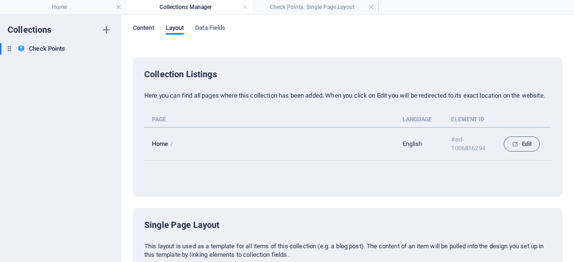
click at [145, 28] on span "Content" at bounding box center [143, 28] width 21 height 13
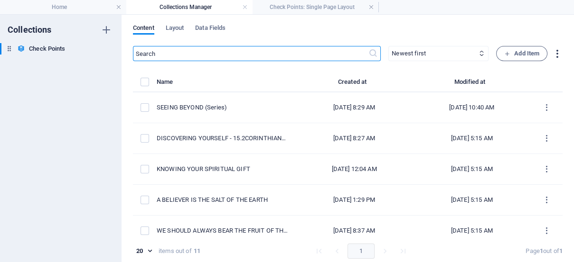
click at [554, 54] on icon "button" at bounding box center [557, 53] width 11 height 11
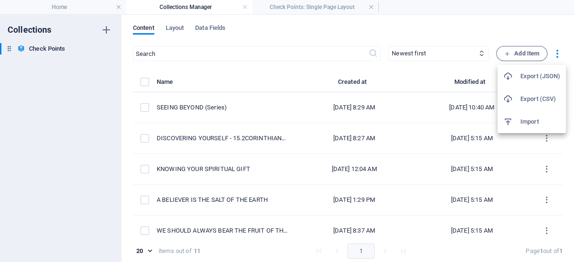
click at [306, 7] on div at bounding box center [287, 131] width 574 height 262
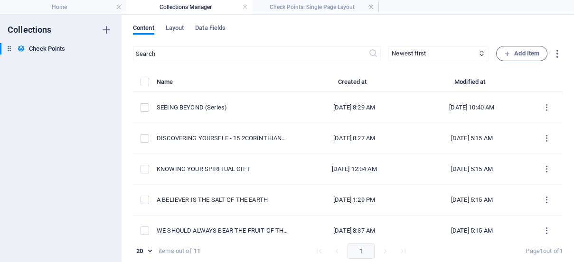
click at [306, 7] on h4 "Check Points: Single Page Layout" at bounding box center [316, 7] width 126 height 10
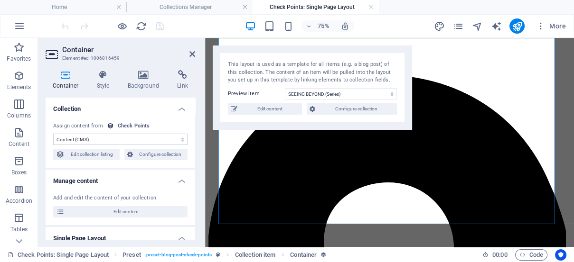
scroll to position [399, 0]
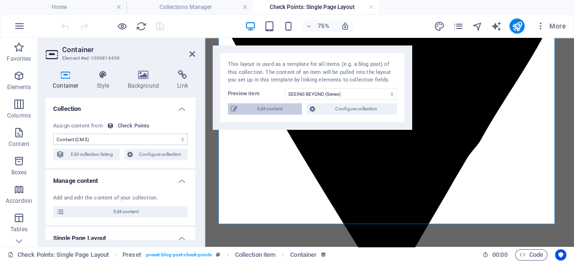
click at [270, 108] on span "Edit content" at bounding box center [269, 108] width 59 height 11
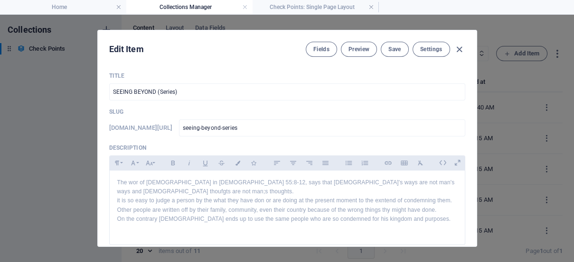
scroll to position [0, 0]
click at [458, 42] on div "Fields Preview Save Settings" at bounding box center [385, 49] width 159 height 15
click at [457, 50] on icon "button" at bounding box center [459, 49] width 11 height 11
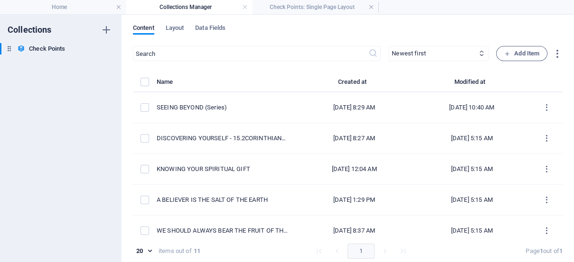
drag, startPoint x: 558, startPoint y: 82, endPoint x: 559, endPoint y: 27, distance: 55.5
click at [559, 27] on div "Content Layout Data Fields ​ Newest first Oldest first Last modified Title (asc…" at bounding box center [348, 139] width 452 height 248
click at [563, 38] on div "Content Layout Data Fields ​ Newest first Oldest first Last modified Title (asc…" at bounding box center [348, 139] width 452 height 248
click at [562, 45] on div "Content Layout Data Fields ​ Newest first Oldest first Last modified Title (asc…" at bounding box center [348, 139] width 452 height 248
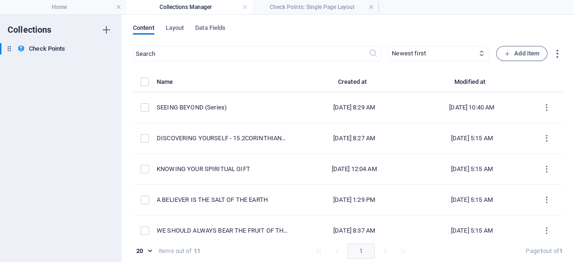
click at [559, 45] on div "Content Layout Data Fields ​ Newest first Oldest first Last modified Title (asc…" at bounding box center [348, 139] width 452 height 248
click at [571, 21] on div "Content Layout Data Fields ​ Newest first Oldest first Last modified Title (asc…" at bounding box center [348, 139] width 452 height 248
click at [45, 48] on h6 "Check Points" at bounding box center [47, 48] width 36 height 11
click at [106, 48] on icon "button" at bounding box center [106, 49] width 7 height 7
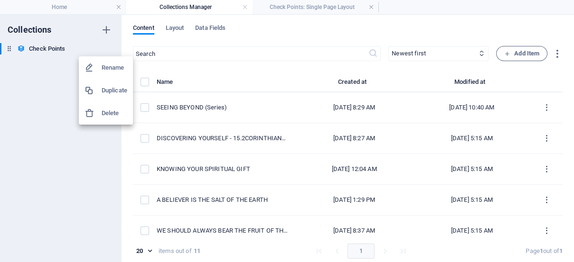
click at [106, 29] on div at bounding box center [287, 131] width 574 height 262
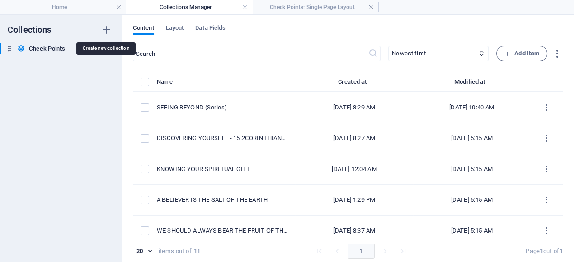
click at [106, 29] on icon "button" at bounding box center [106, 29] width 11 height 11
click at [72, 88] on div "Collections Check Points Check Points Seeing Beyond New Collection" at bounding box center [61, 139] width 122 height 248
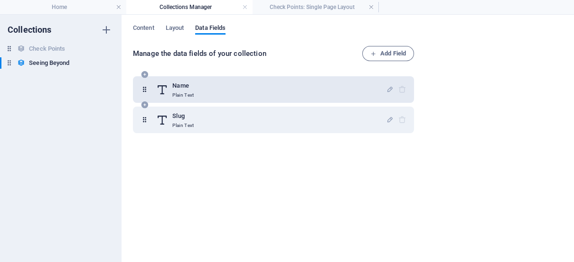
click at [190, 92] on p "Plain Text" at bounding box center [182, 96] width 21 height 8
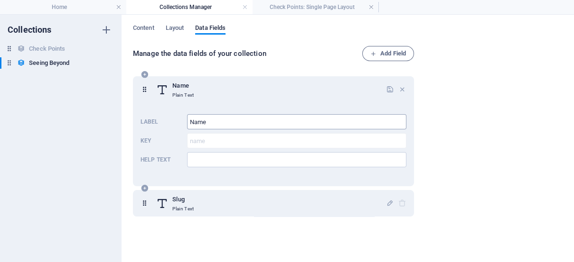
click at [216, 124] on input "Name" at bounding box center [296, 121] width 219 height 15
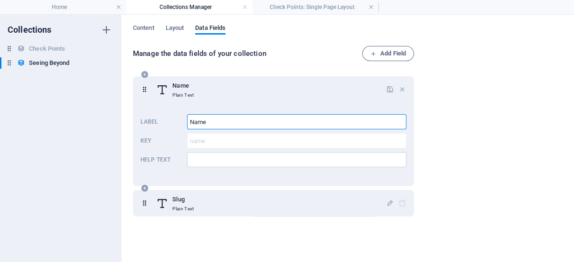
drag, startPoint x: 216, startPoint y: 124, endPoint x: 150, endPoint y: 126, distance: 66.9
click at [150, 126] on div "Label Name ​ Key name ​ Help text ​" at bounding box center [274, 141] width 266 height 61
click at [59, 48] on h6 "Check Points" at bounding box center [47, 48] width 36 height 11
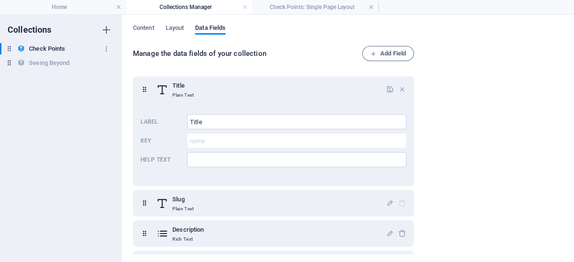
click at [59, 48] on h6 "Check Points" at bounding box center [47, 48] width 36 height 11
click at [49, 48] on h6 "Check Points" at bounding box center [47, 48] width 36 height 11
click at [42, 86] on div "Collections Check Points Check Points Seeing Beyond Seeing Beyond" at bounding box center [61, 139] width 122 height 248
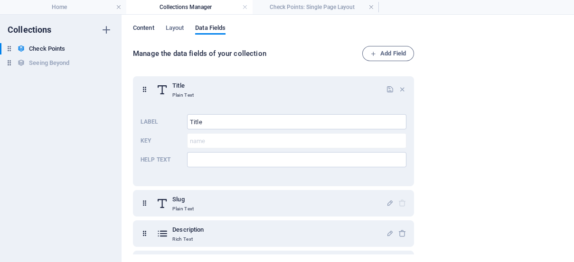
click at [147, 26] on span "Content" at bounding box center [143, 28] width 21 height 13
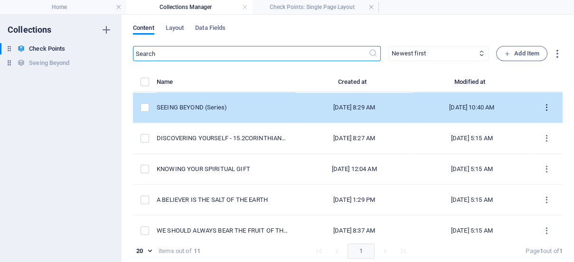
click at [542, 111] on icon "items list" at bounding box center [546, 107] width 9 height 9
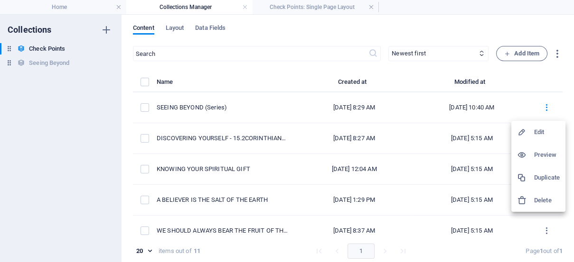
drag, startPoint x: 169, startPoint y: 105, endPoint x: 542, endPoint y: 108, distance: 373.1
drag, startPoint x: 542, startPoint y: 108, endPoint x: 143, endPoint y: 107, distance: 399.2
click at [143, 107] on div at bounding box center [287, 131] width 574 height 262
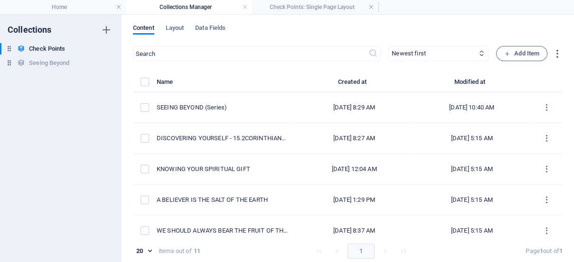
click at [143, 107] on label "items list" at bounding box center [145, 107] width 9 height 9
click at [0, 0] on input "items list" at bounding box center [0, 0] width 0 height 0
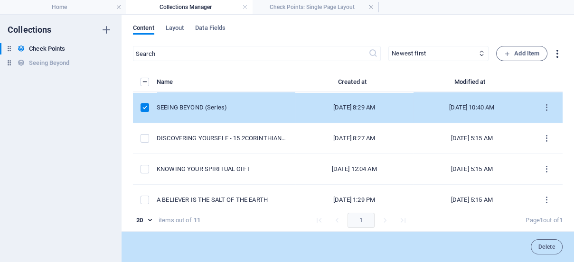
click at [556, 51] on icon "button" at bounding box center [557, 53] width 11 height 11
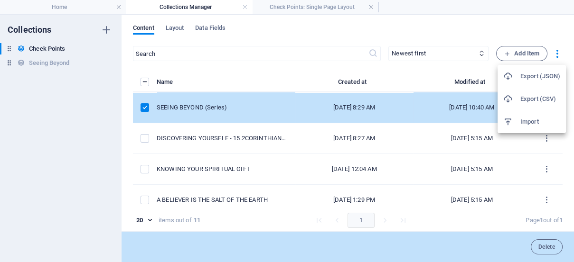
click at [525, 100] on h6 "Export (CSV)" at bounding box center [540, 99] width 40 height 11
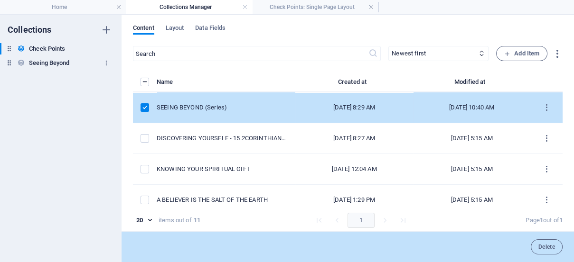
click at [50, 64] on h6 "Seeing Beyond" at bounding box center [49, 62] width 40 height 11
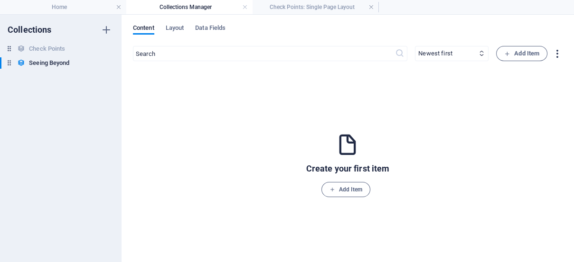
click at [556, 54] on icon "button" at bounding box center [557, 53] width 11 height 11
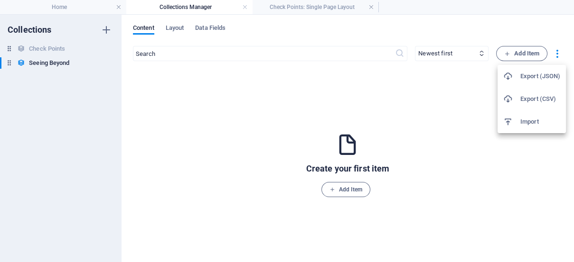
click at [531, 117] on h6 "Import" at bounding box center [540, 121] width 40 height 11
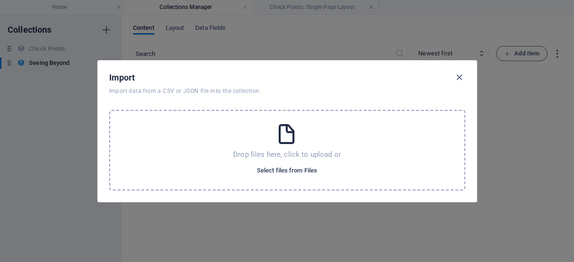
click at [270, 172] on span "Select files from Files" at bounding box center [287, 170] width 60 height 11
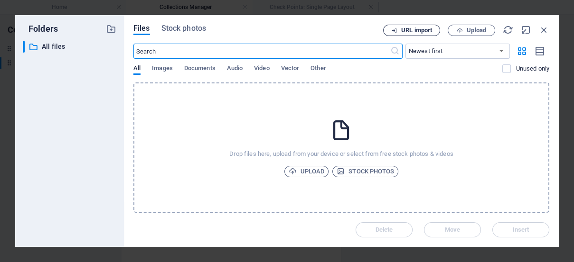
click at [412, 29] on span "URL import" at bounding box center [416, 31] width 31 height 6
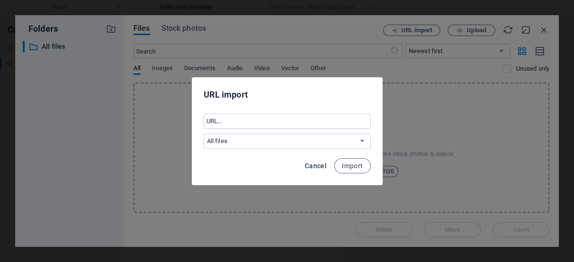
click at [309, 165] on span "Cancel" at bounding box center [316, 166] width 22 height 8
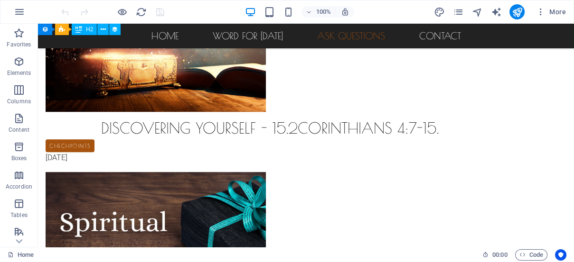
scroll to position [944, 0]
